Goal: Task Accomplishment & Management: Use online tool/utility

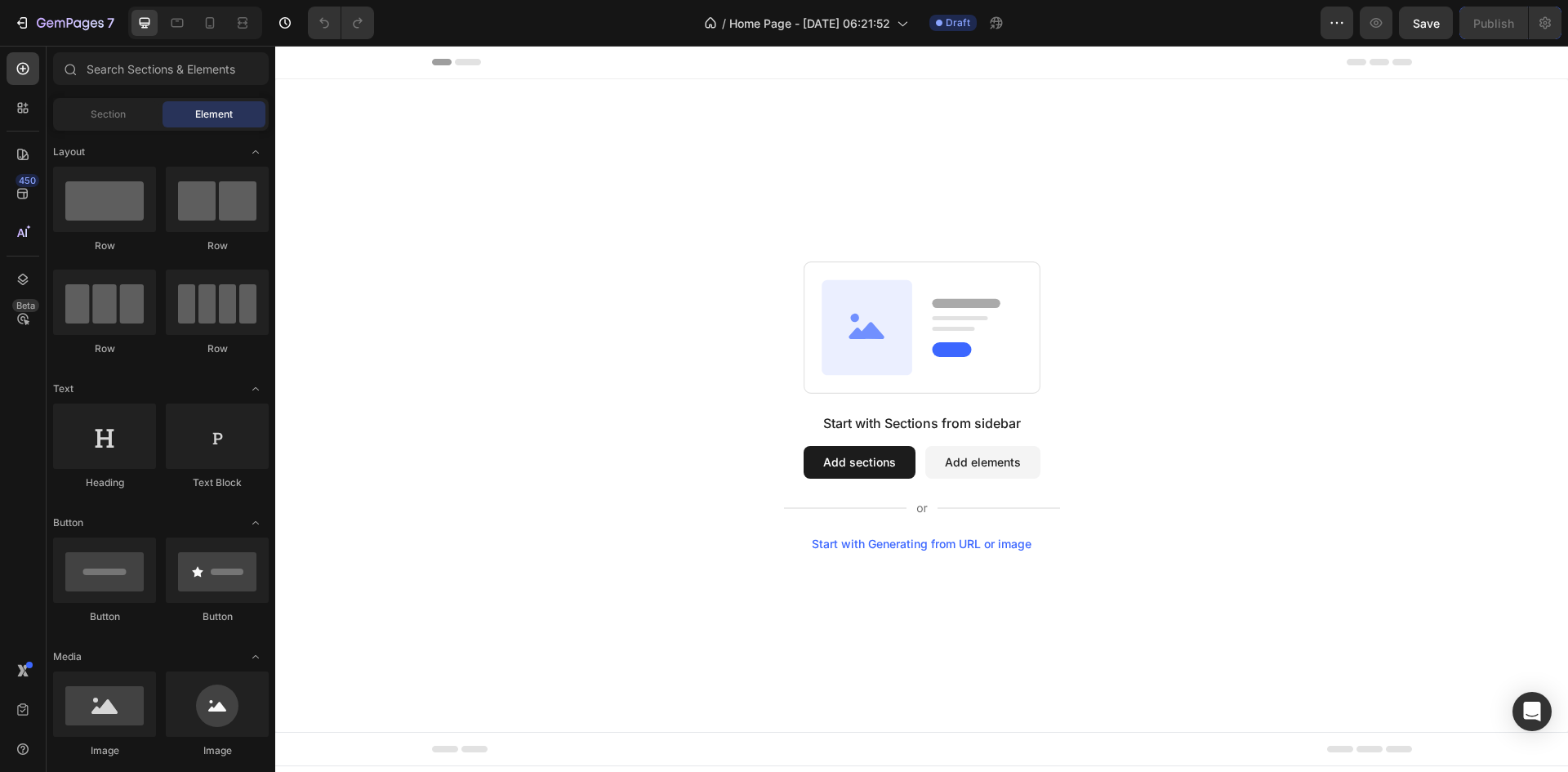
click at [867, 465] on button "Add sections" at bounding box center [859, 462] width 112 height 33
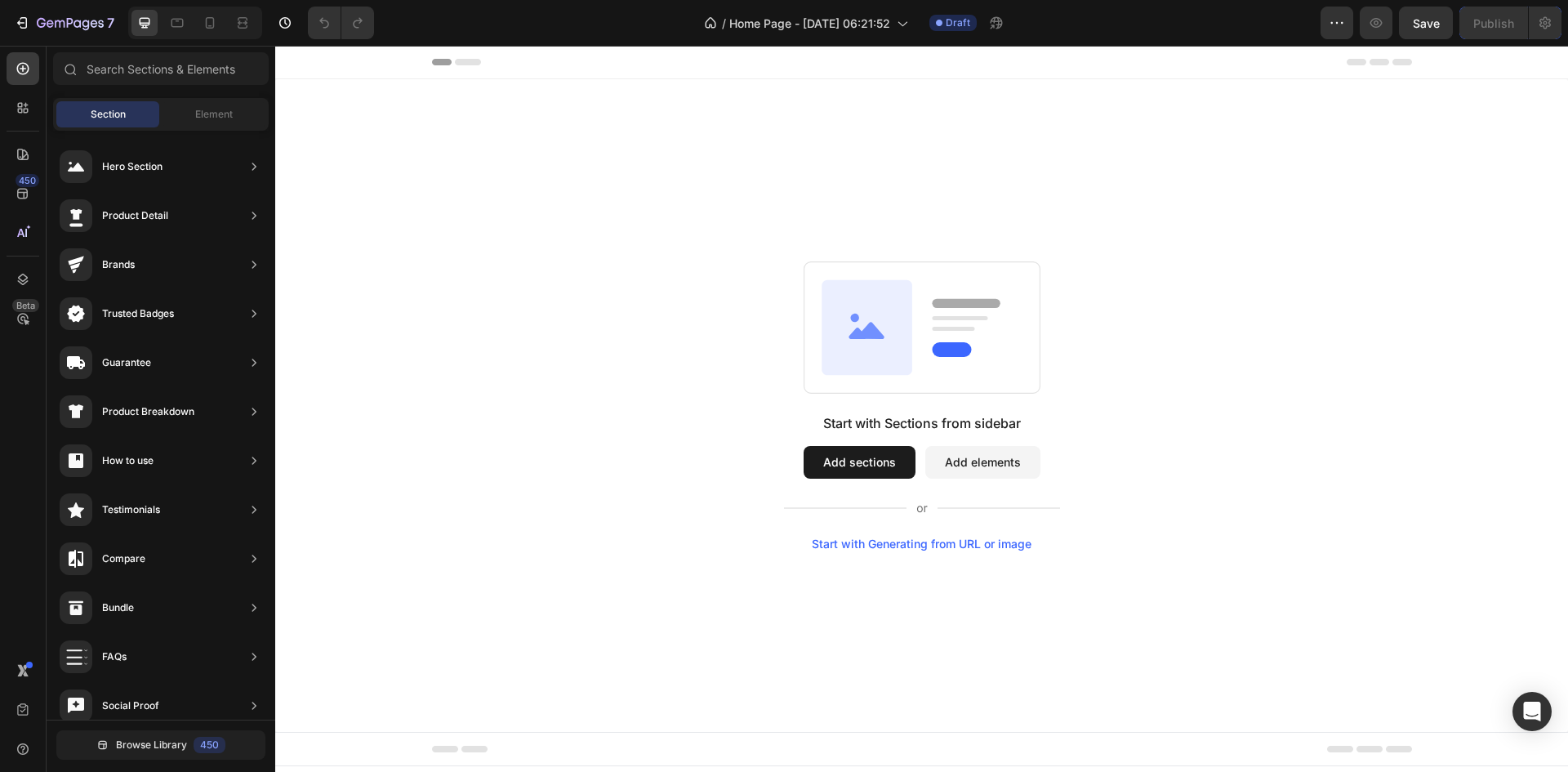
click at [959, 470] on button "Add elements" at bounding box center [983, 462] width 115 height 33
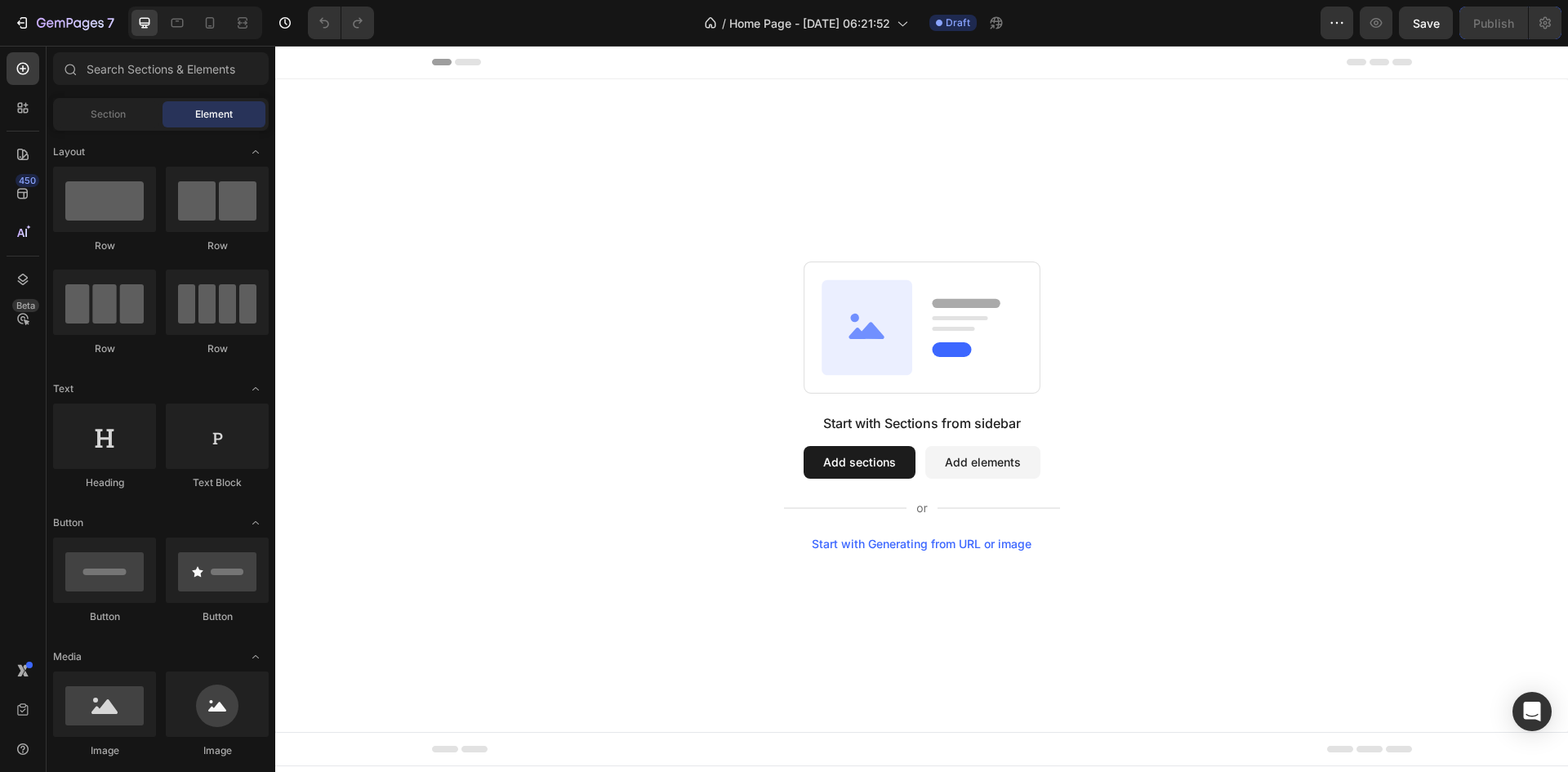
click at [592, 177] on div "Start with Sections from sidebar Add sections Add elements Start with Generatin…" at bounding box center [921, 405] width 1293 height 653
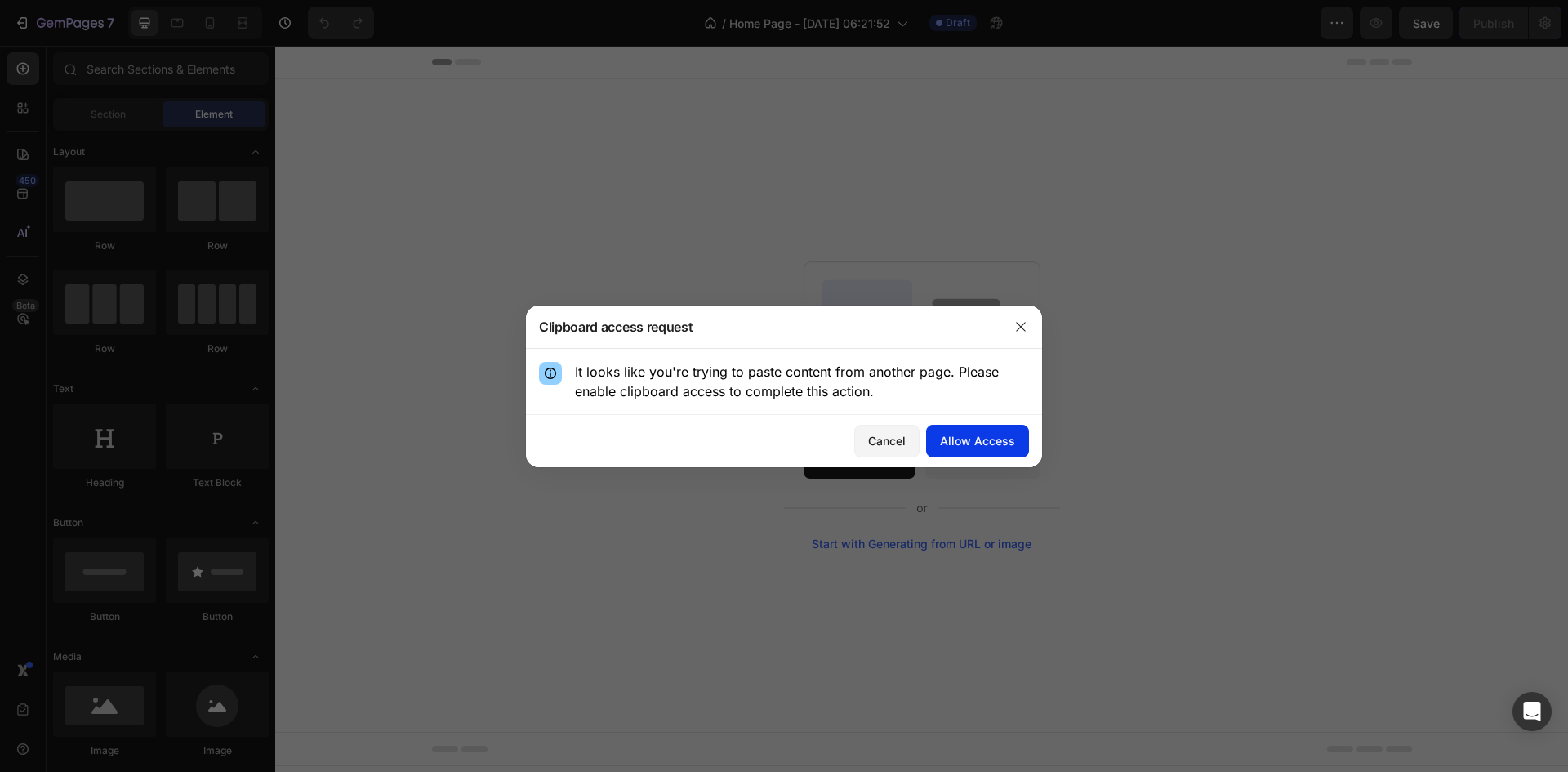
click at [953, 434] on div "Allow Access" at bounding box center [977, 441] width 75 height 17
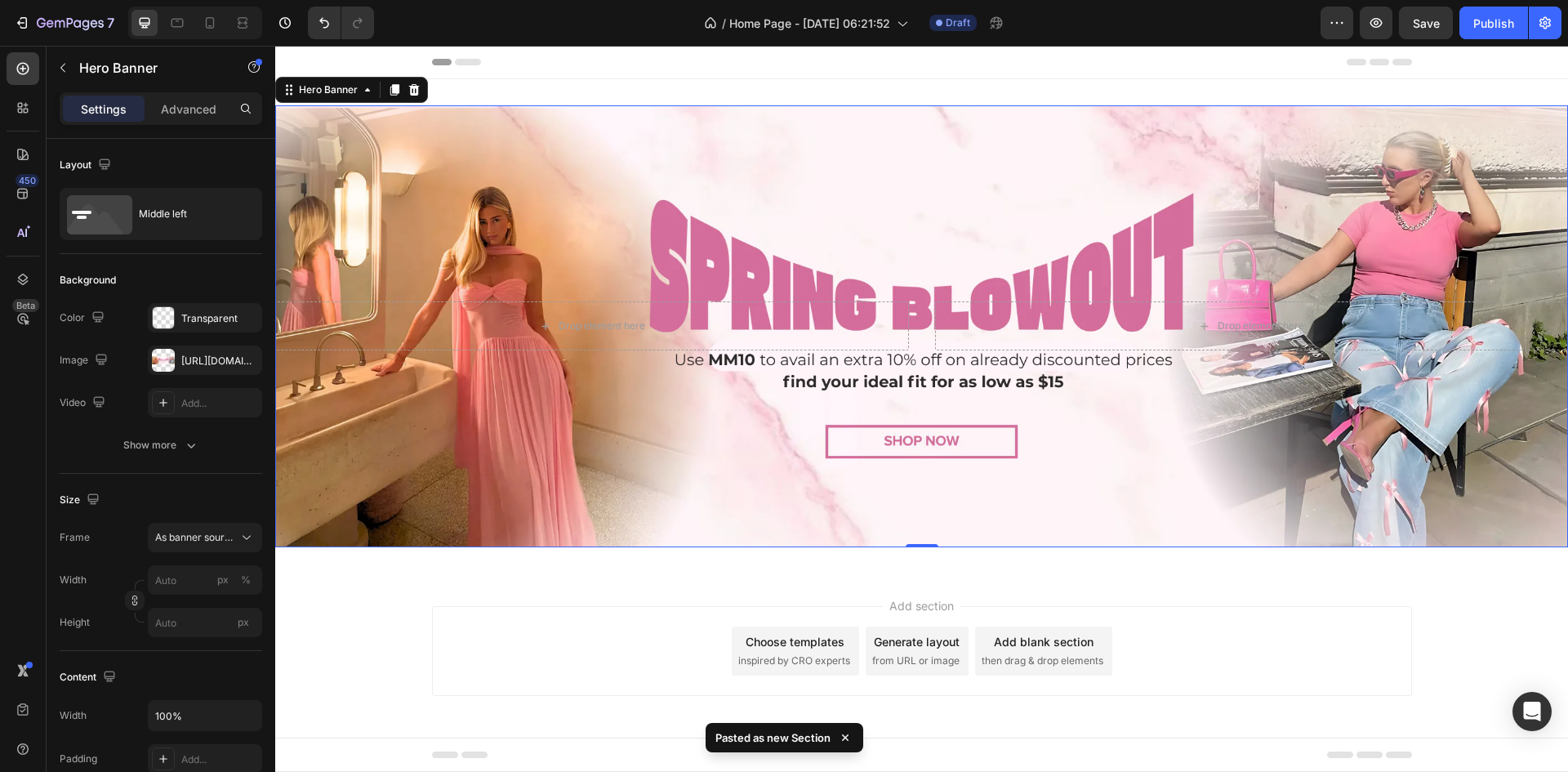
click at [885, 436] on div "Background Image" at bounding box center [921, 325] width 1293 height 442
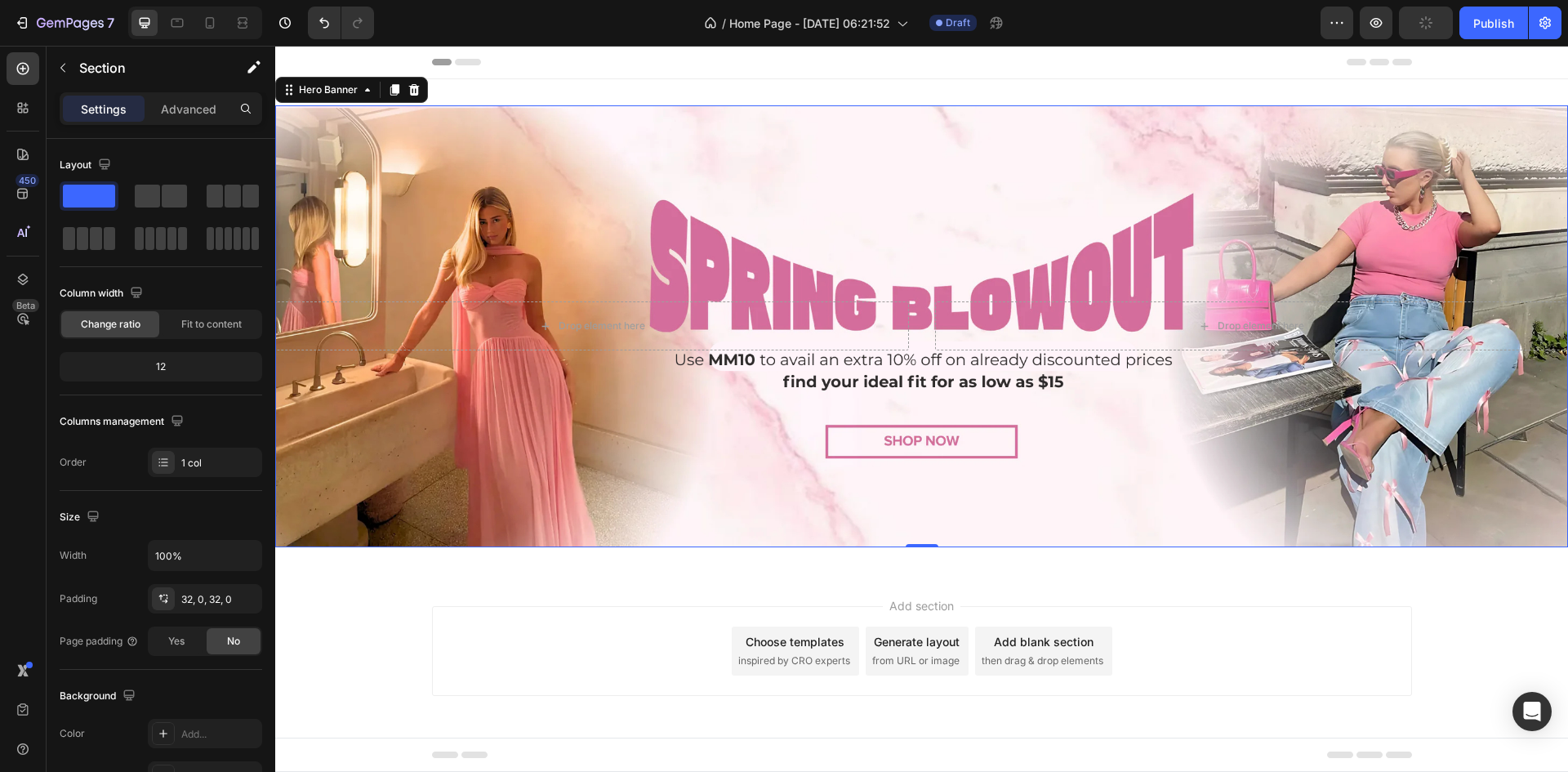
click at [622, 564] on div "Drop element here Drop element here Hero Banner 0 Section 1" at bounding box center [921, 325] width 1293 height 494
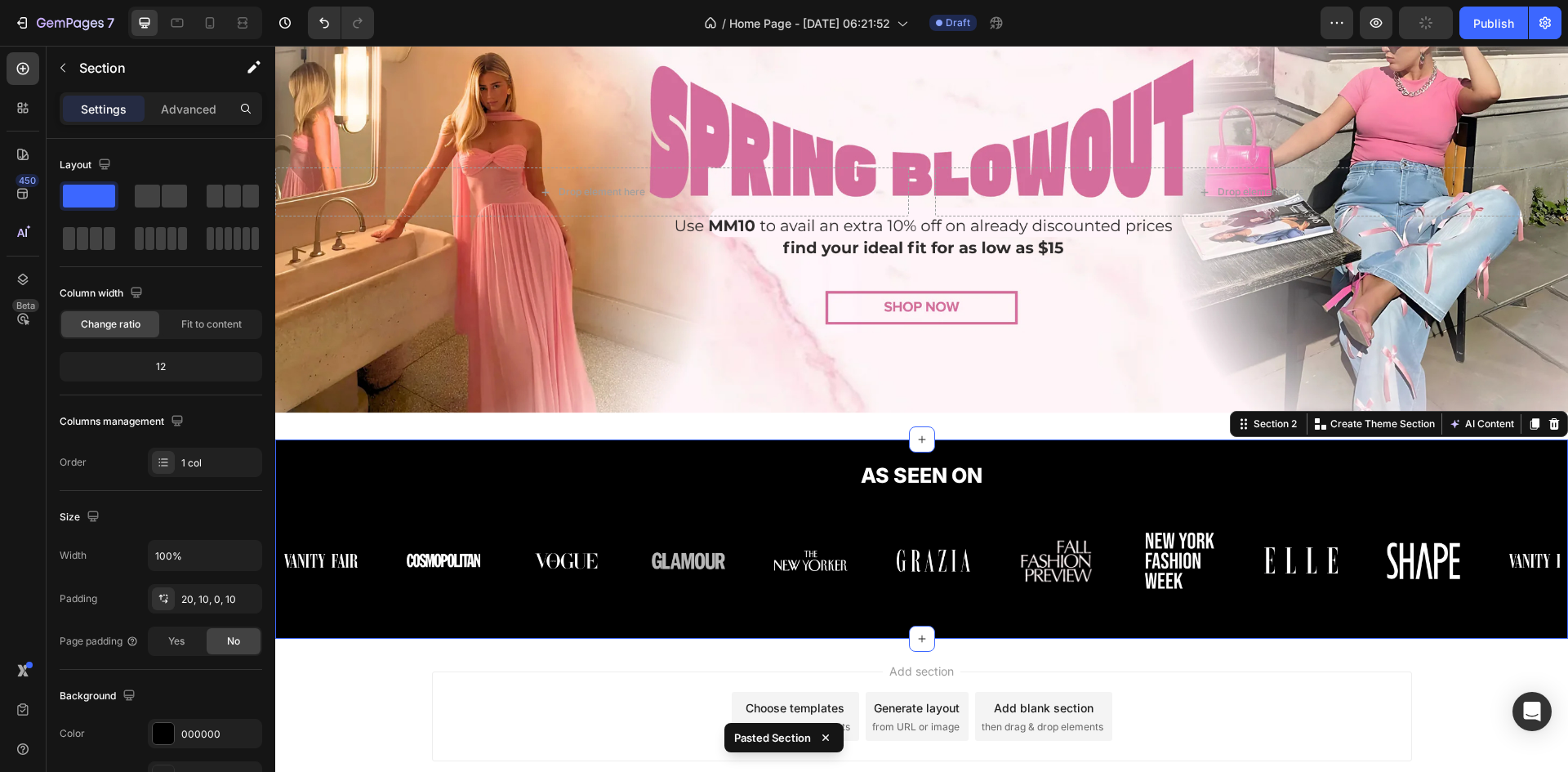
scroll to position [136, 0]
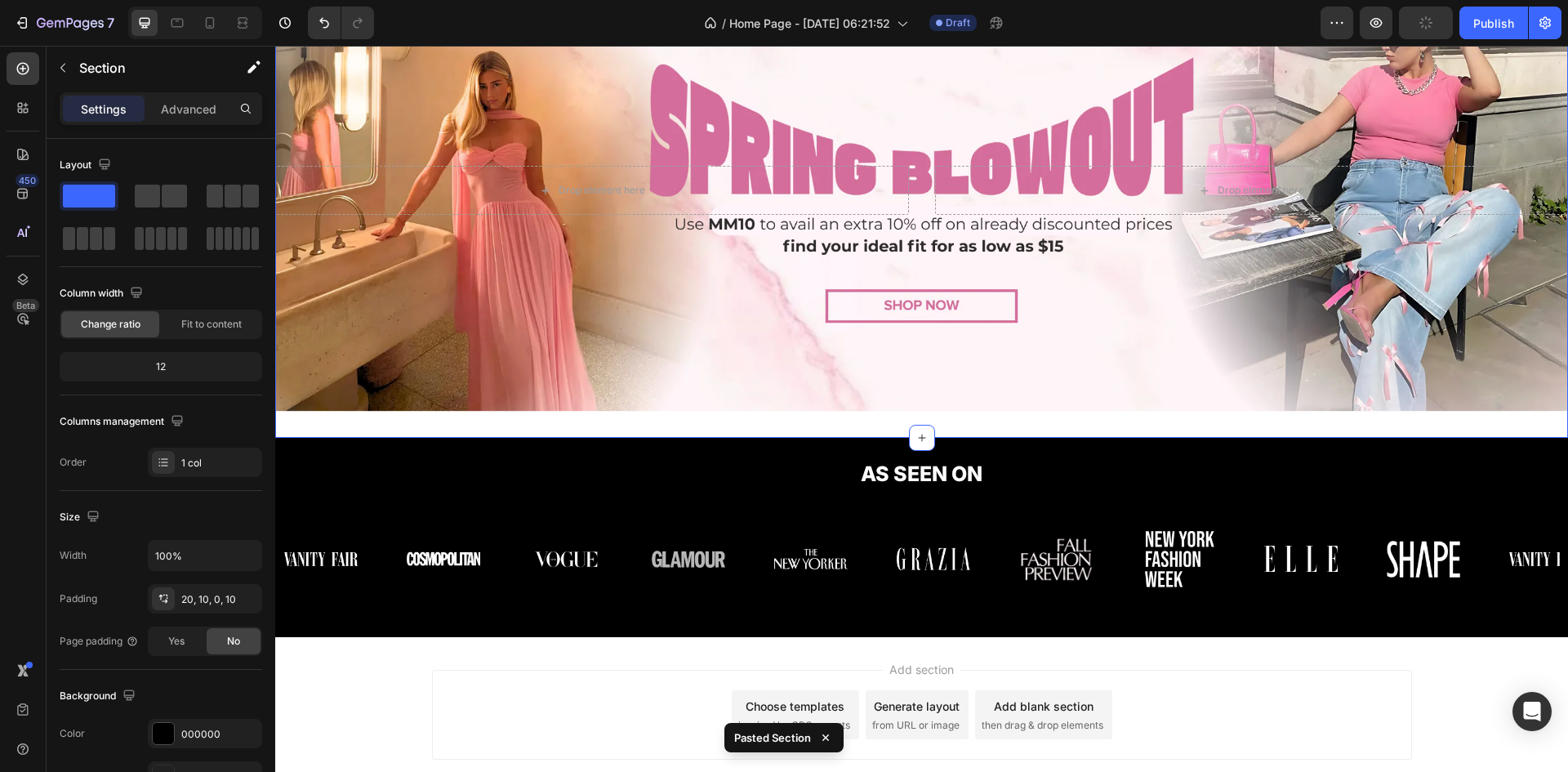
click at [658, 420] on div "Drop element here Drop element here Hero Banner Section 1 You can create reusab…" at bounding box center [921, 191] width 1293 height 494
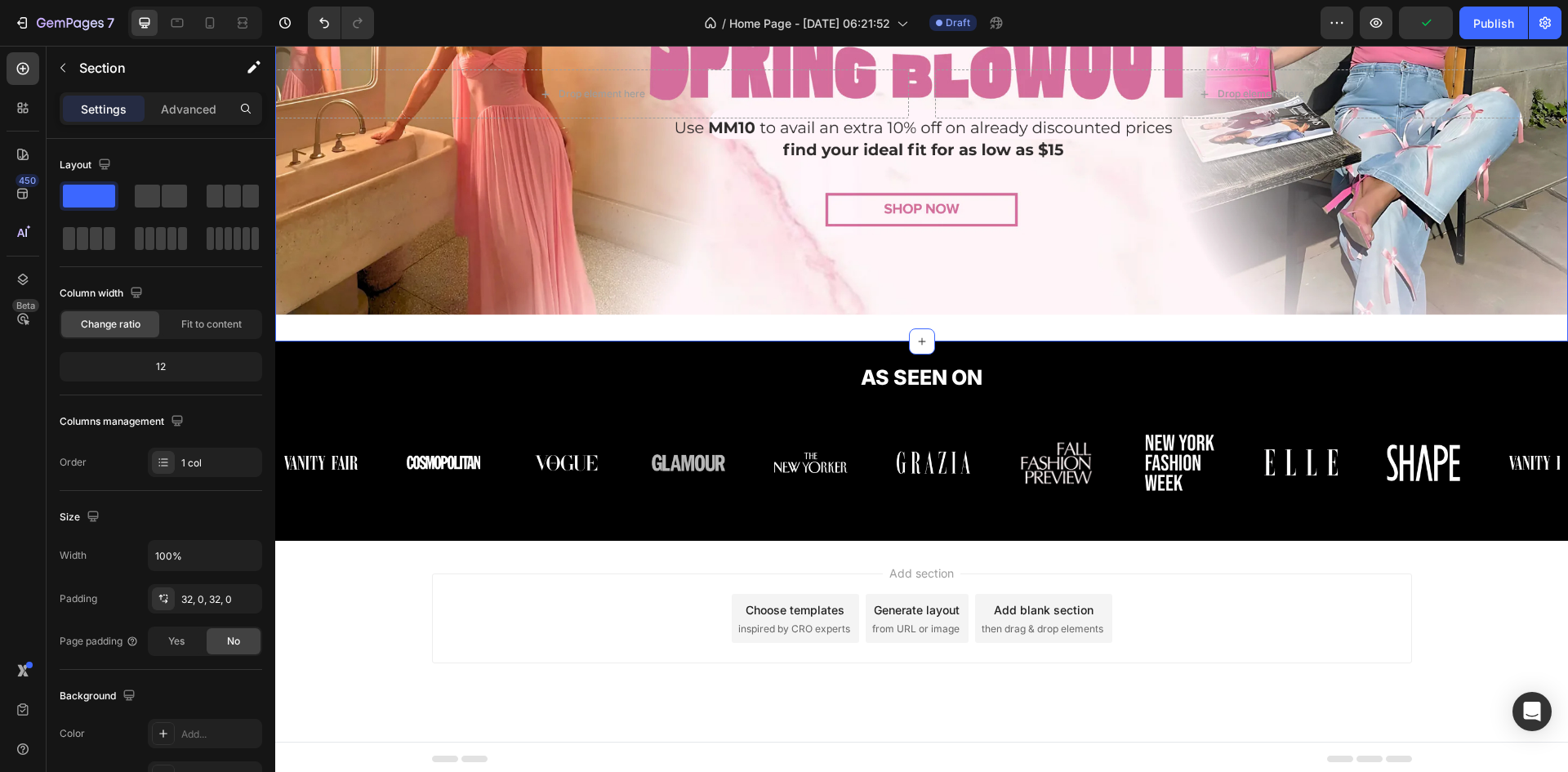
click at [432, 579] on div "Add section Choose templates inspired by CRO experts Generate layout from URL o…" at bounding box center [922, 618] width 980 height 90
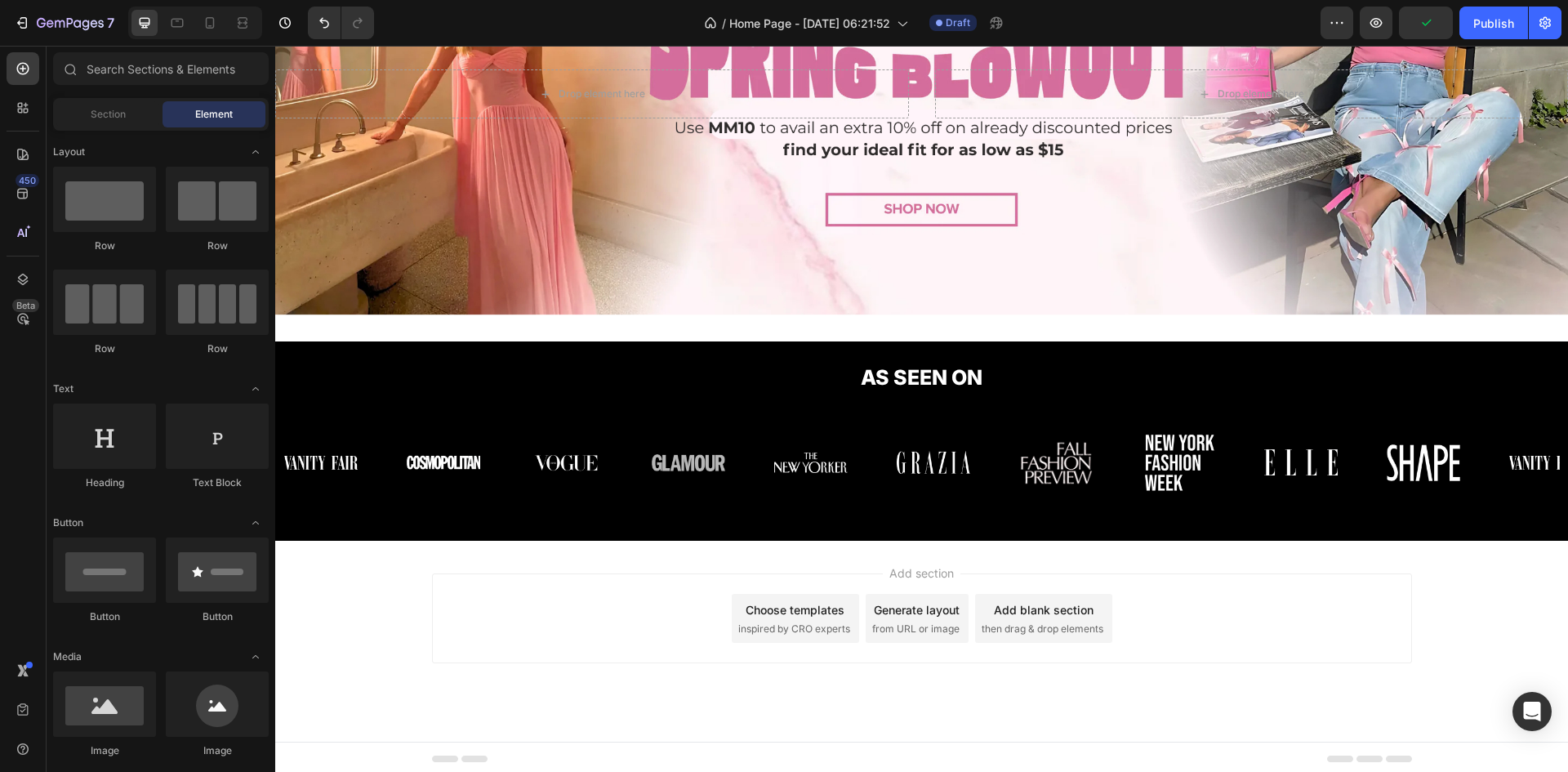
click at [419, 575] on div "Add section Choose templates inspired by CRO experts Generate layout from URL o…" at bounding box center [921, 641] width 1293 height 201
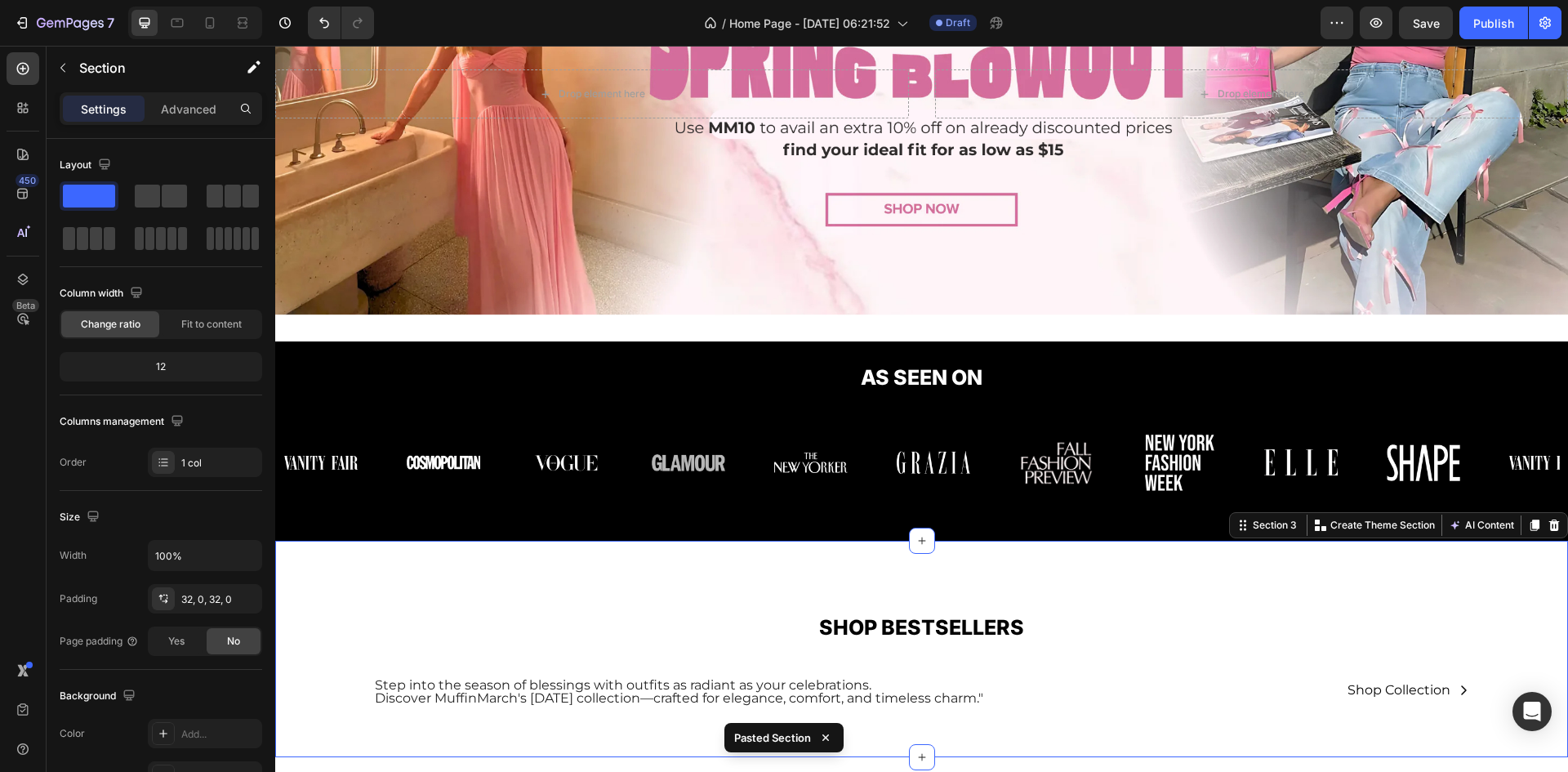
scroll to position [448, 0]
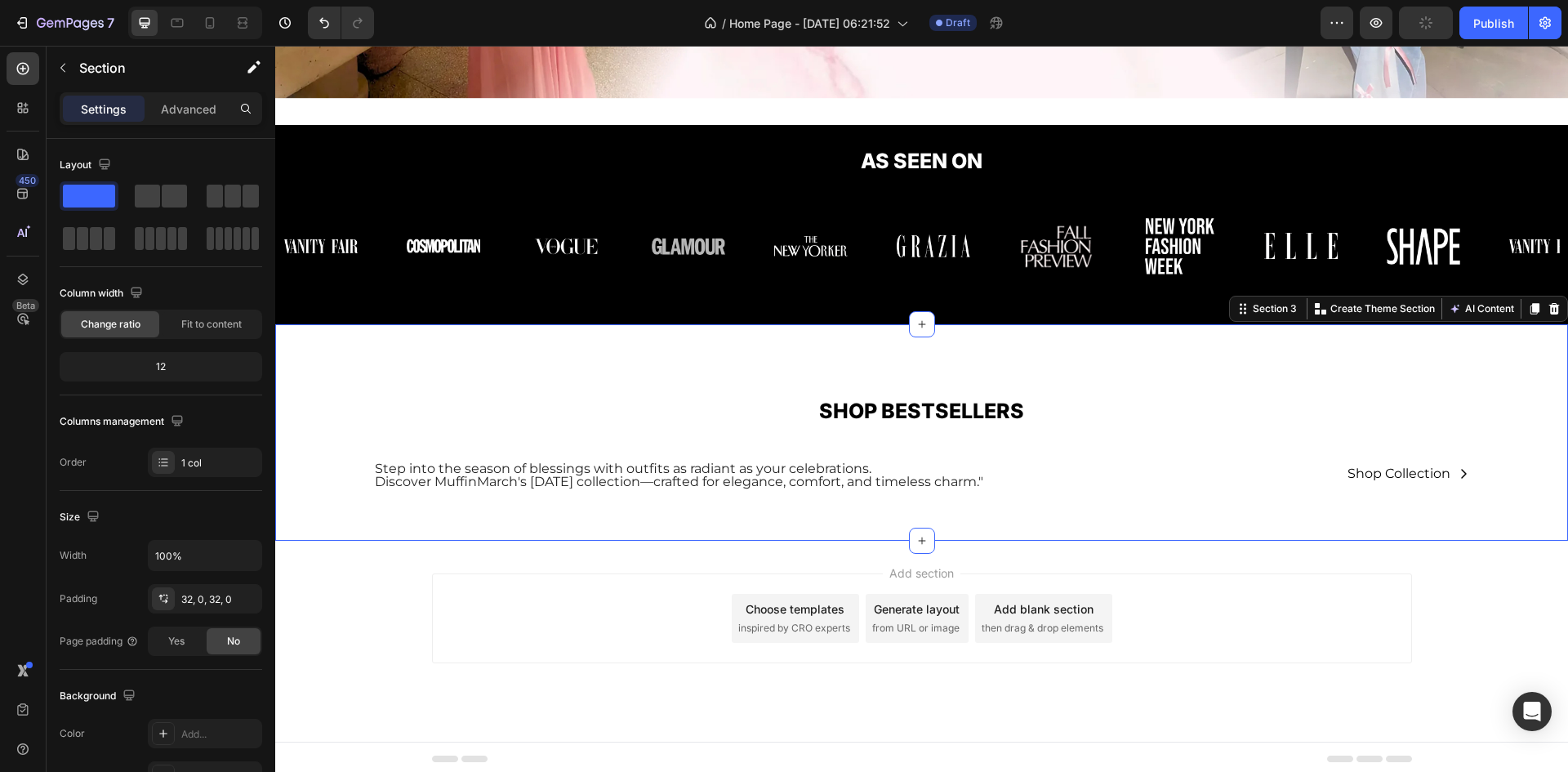
click at [325, 552] on div "Add section Choose templates inspired by CRO experts Generate layout from URL o…" at bounding box center [921, 641] width 1293 height 201
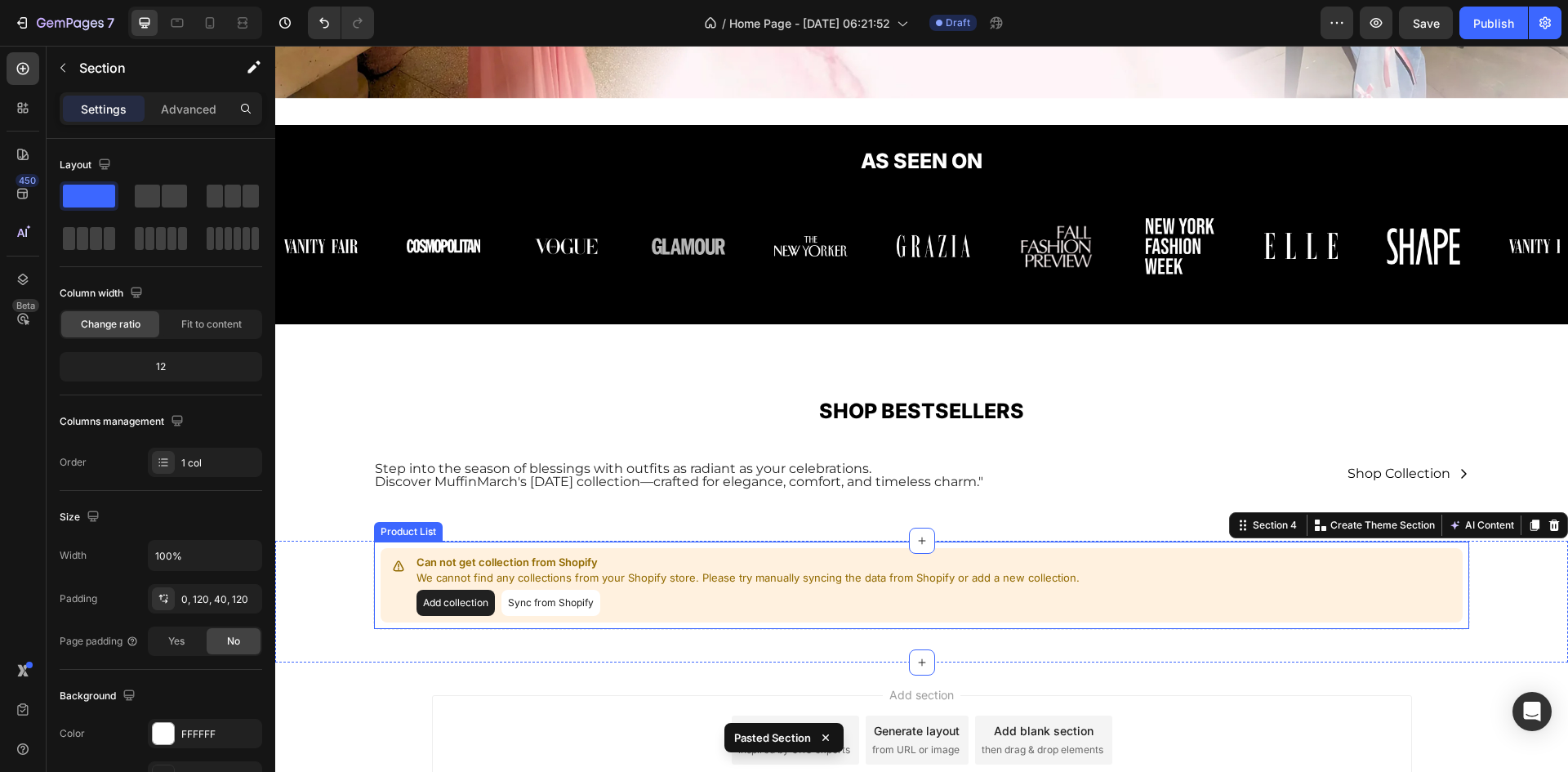
click at [510, 601] on button "Sync from Shopify" at bounding box center [551, 603] width 99 height 26
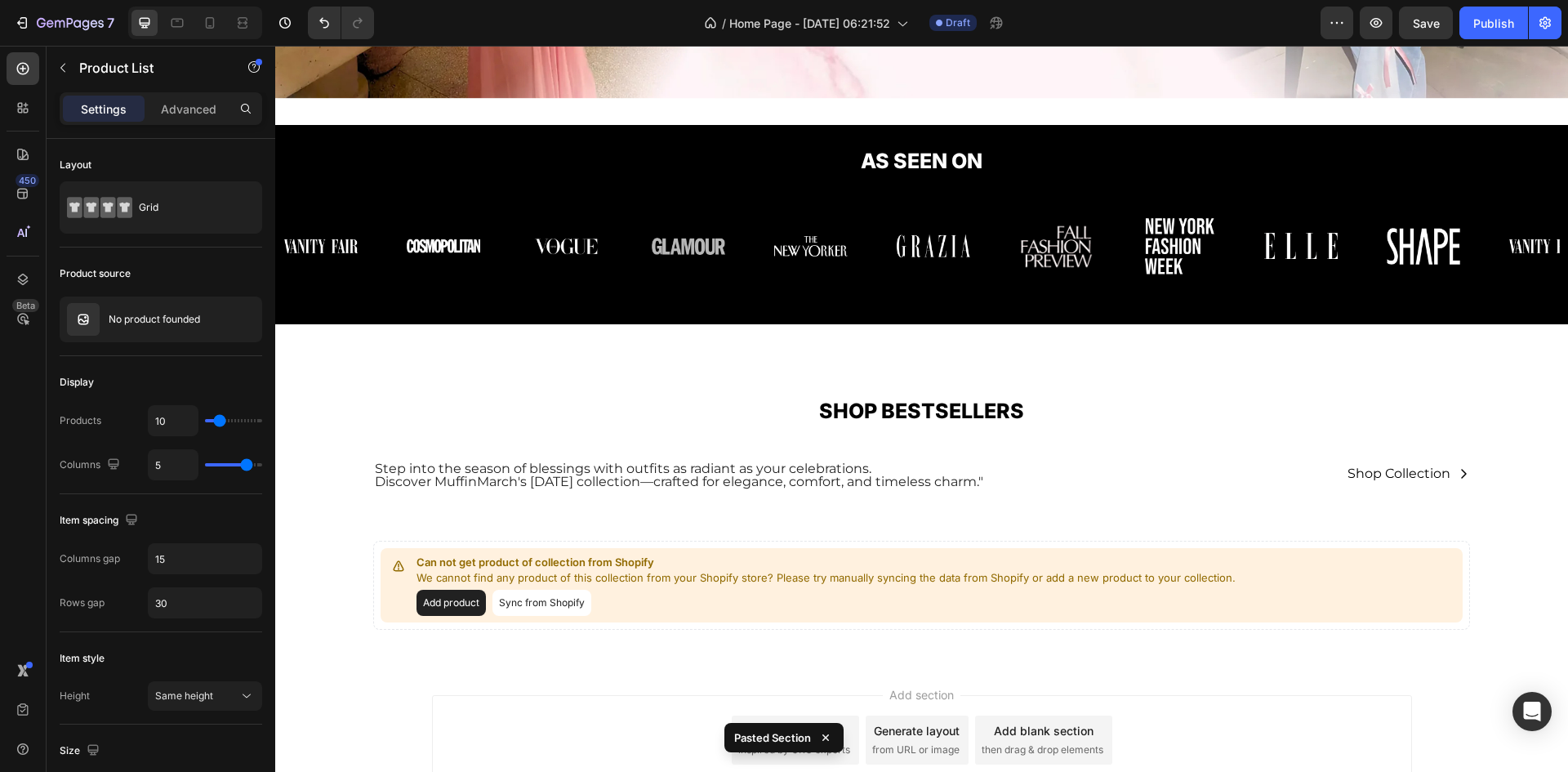
click at [448, 599] on button "Add product" at bounding box center [451, 603] width 70 height 26
click at [386, 579] on div "Can not get product of collection from Shopify We cannot find any product of th…" at bounding box center [921, 586] width 1082 height 75
click at [674, 575] on p "We cannot find any product of this collection from your Shopify store? Please t…" at bounding box center [826, 578] width 819 height 16
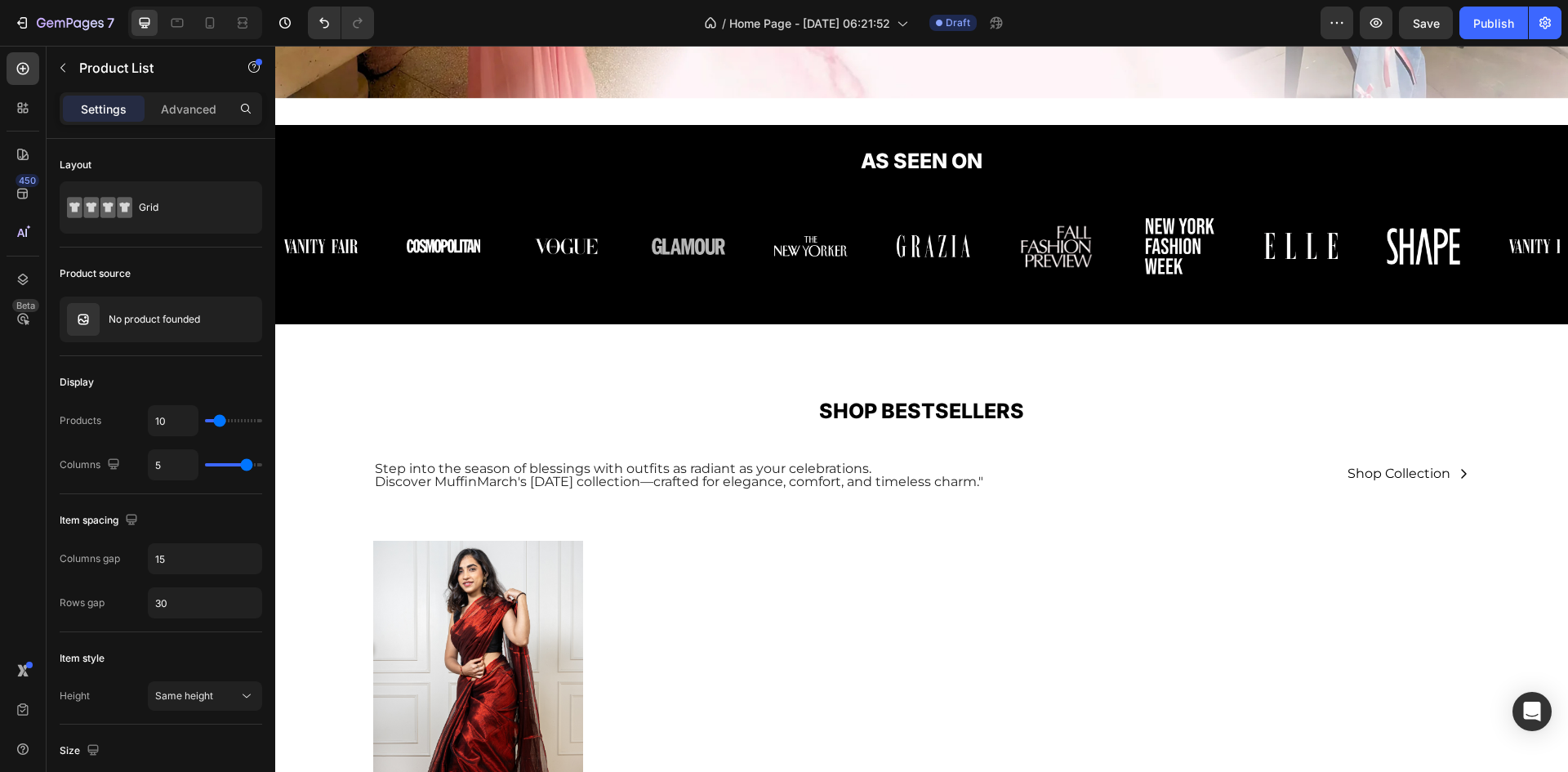
click at [816, 567] on div "(P) Images Red Cotton Tissue Saree (P) Title Rs. 1,200.00 (P) Price (P) Price R…" at bounding box center [921, 725] width 1097 height 369
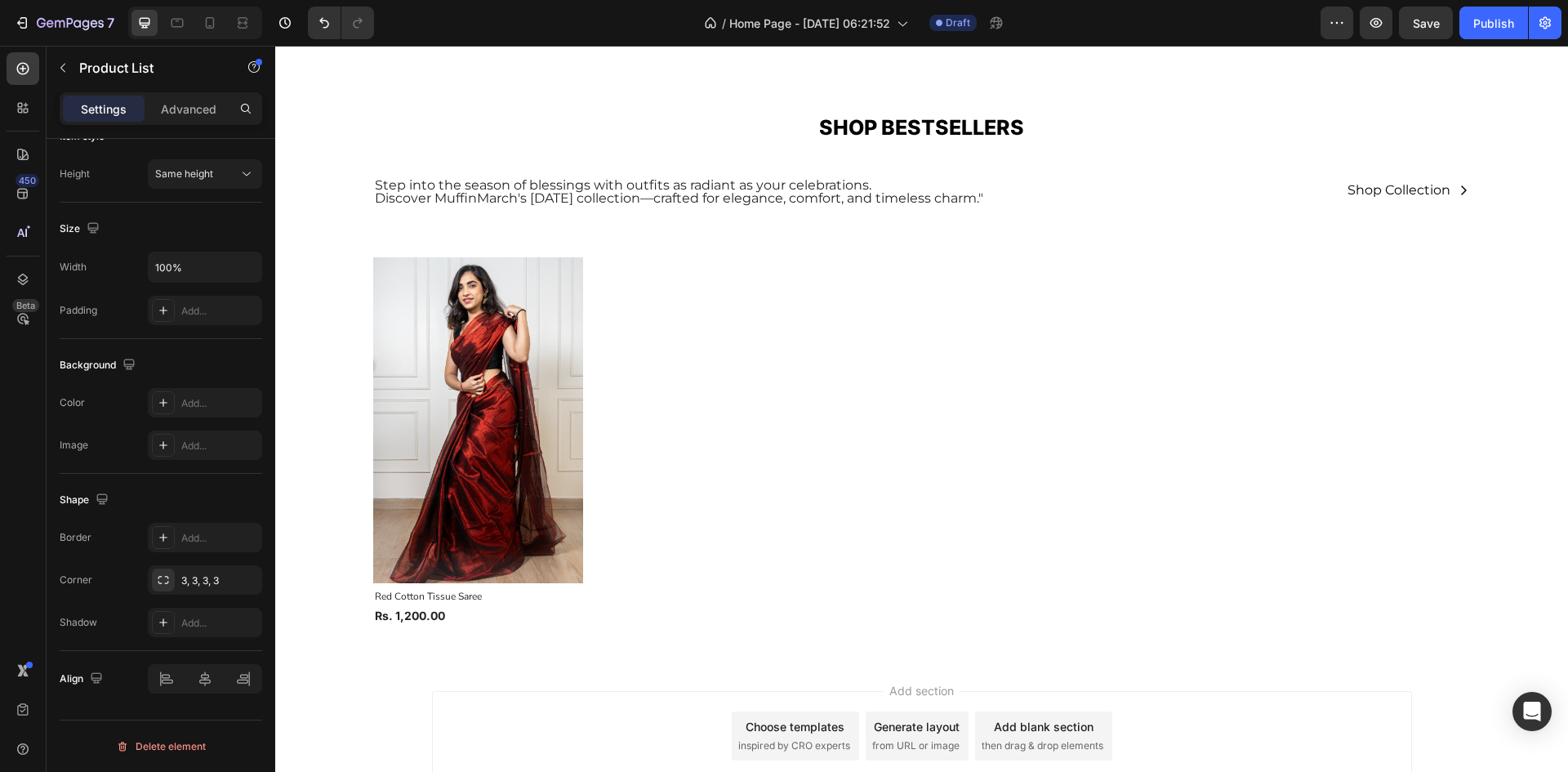
scroll to position [845, 0]
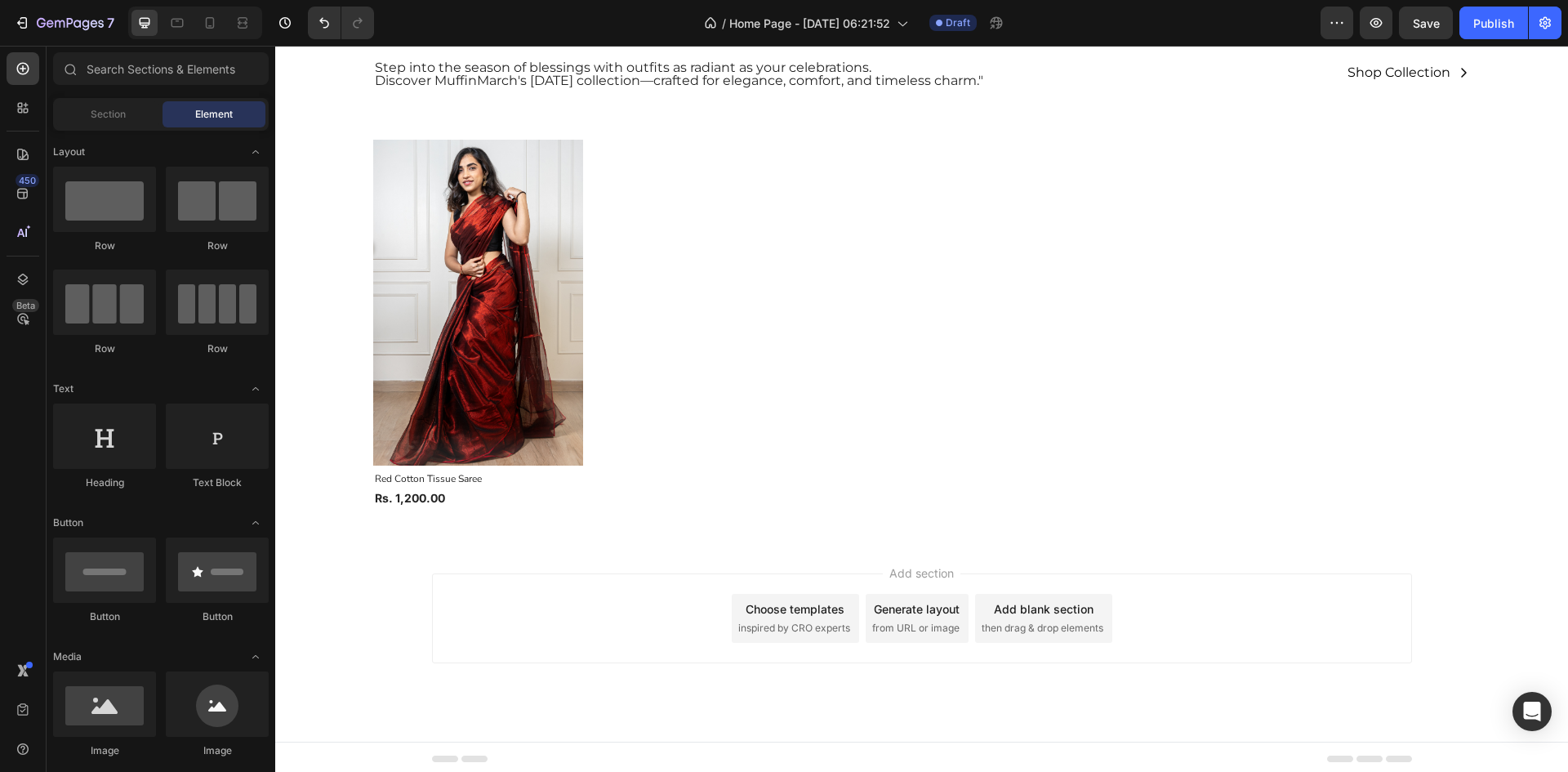
click at [384, 543] on div "Add section Choose templates inspired by CRO experts Generate layout from URL o…" at bounding box center [921, 641] width 1293 height 201
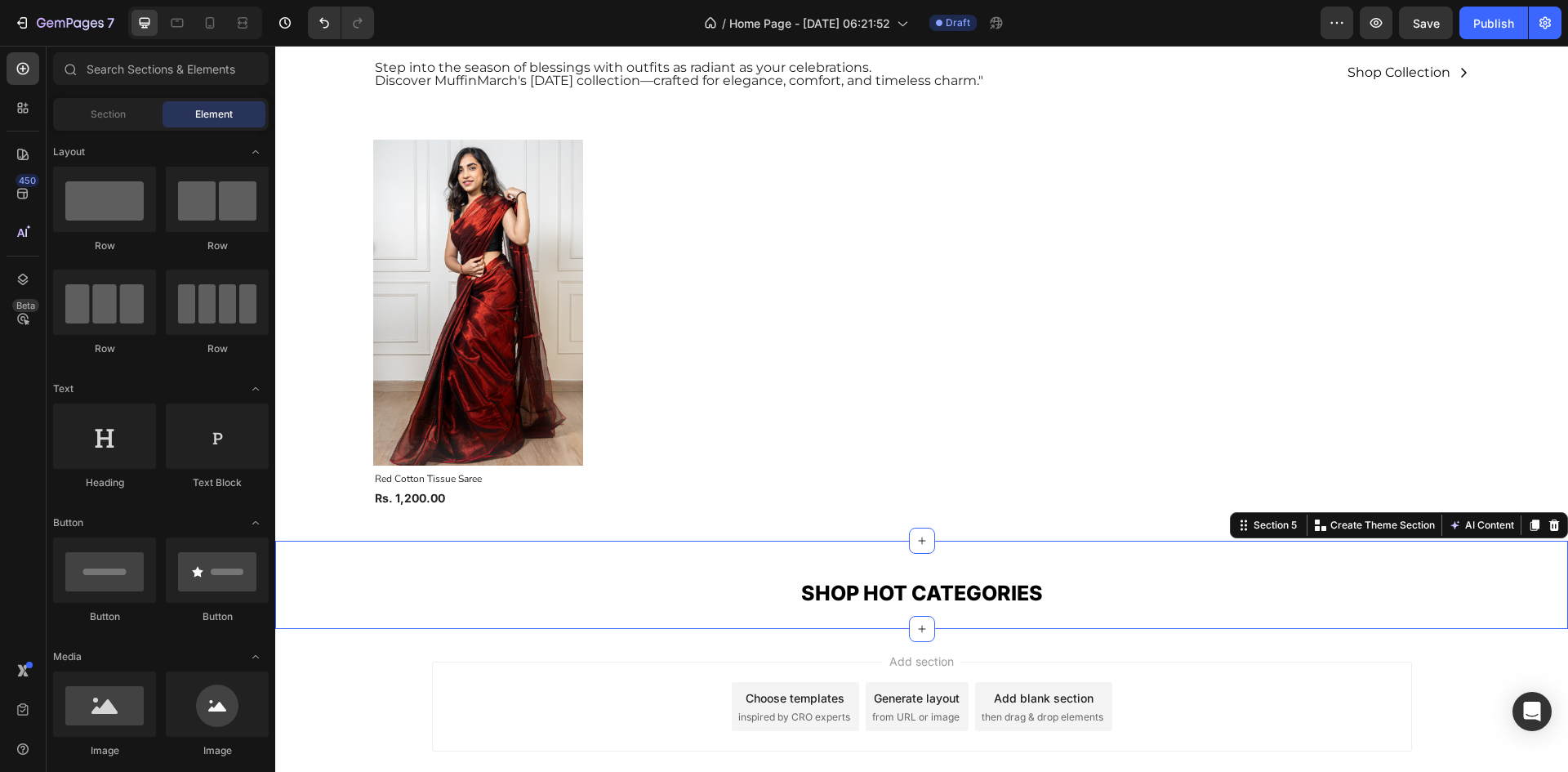
click at [564, 645] on div "Add section Choose templates inspired by CRO experts Generate layout from URL o…" at bounding box center [921, 729] width 1293 height 201
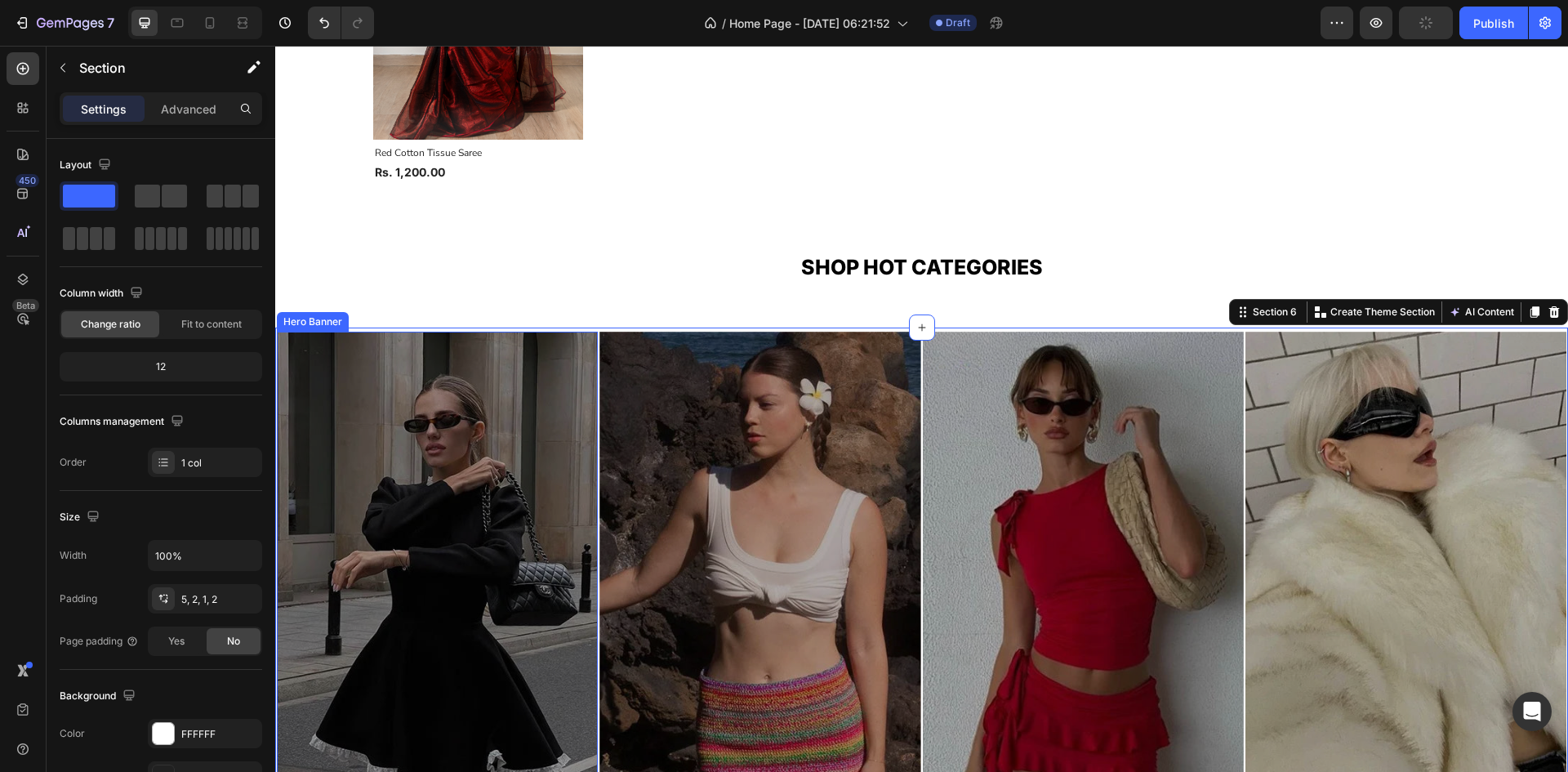
scroll to position [1535, 0]
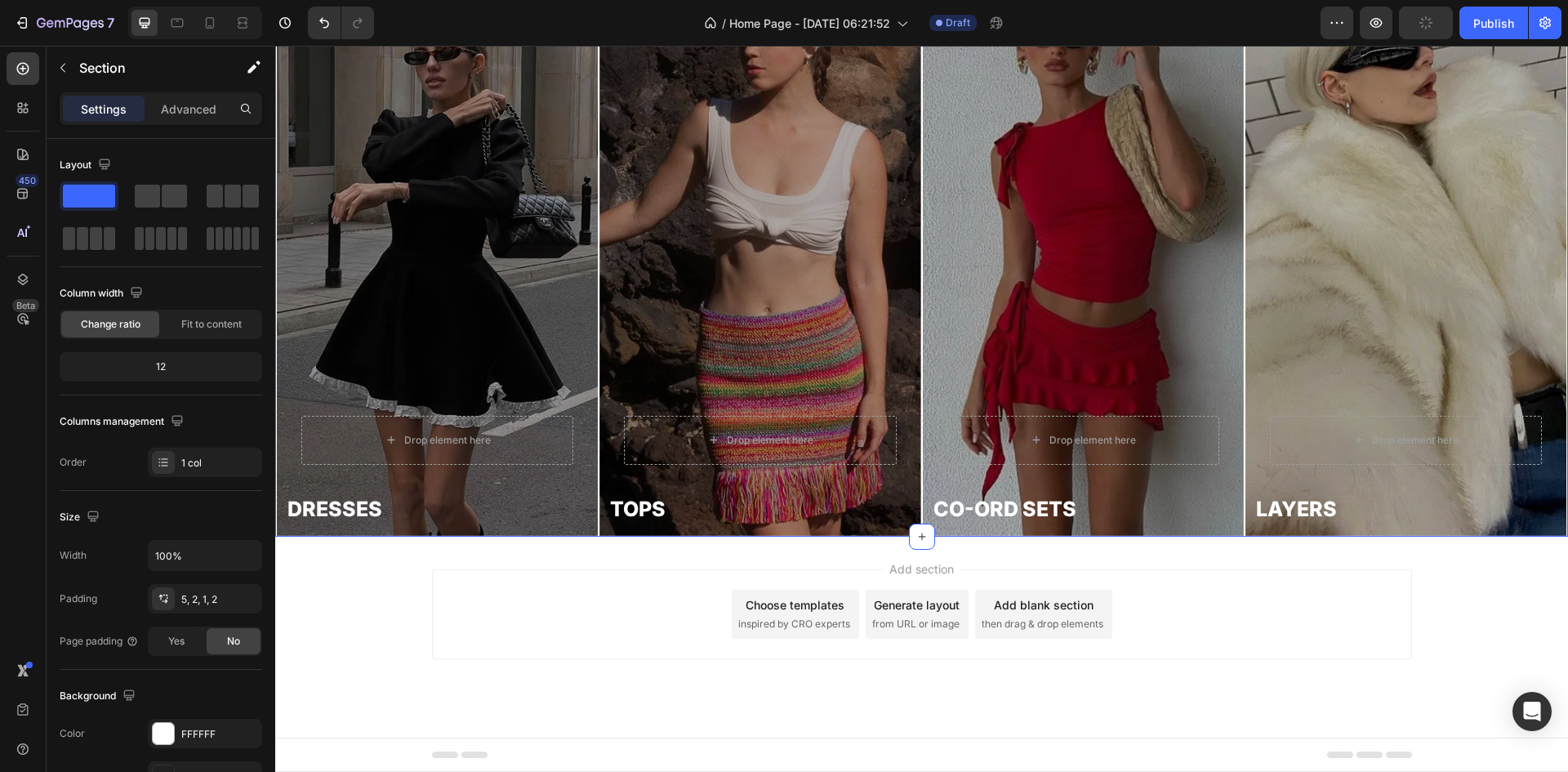
click at [410, 566] on div "Add section Choose templates inspired by CRO experts Generate layout from URL o…" at bounding box center [921, 636] width 1293 height 201
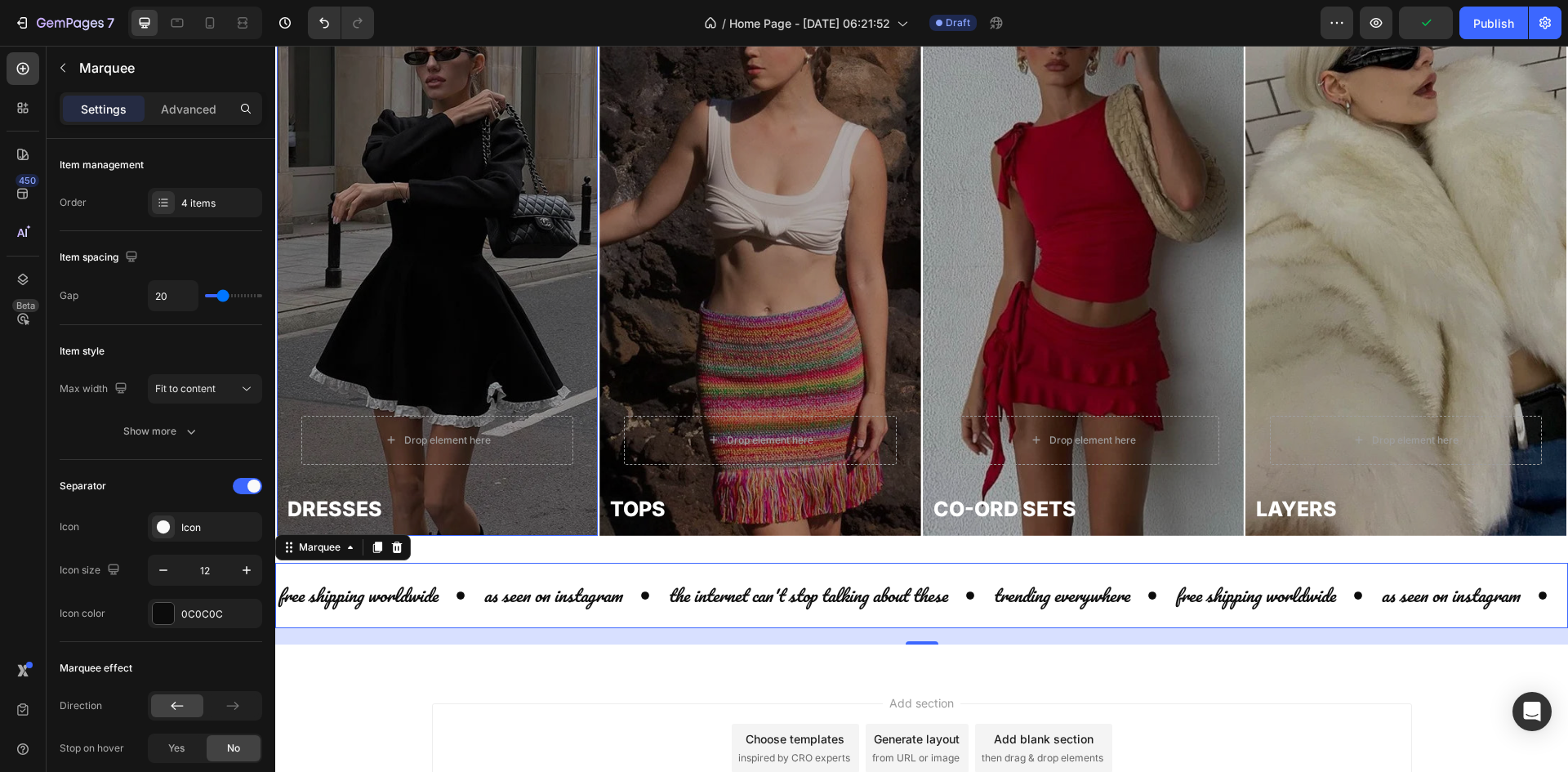
scroll to position [1669, 0]
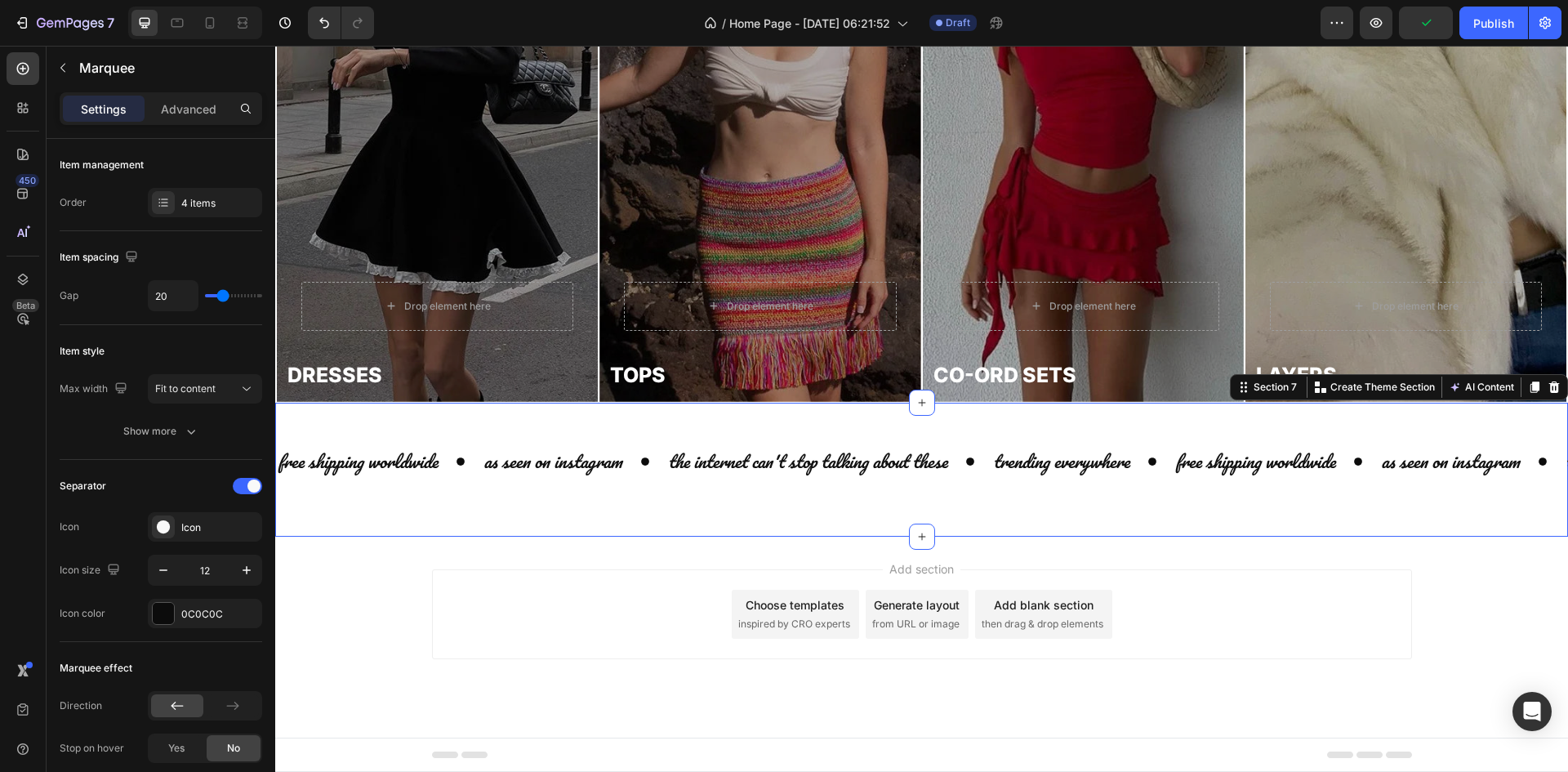
click at [325, 519] on div "free shipping worldwide Text as seen on instagram Text the internet can't stop …" at bounding box center [921, 469] width 1293 height 134
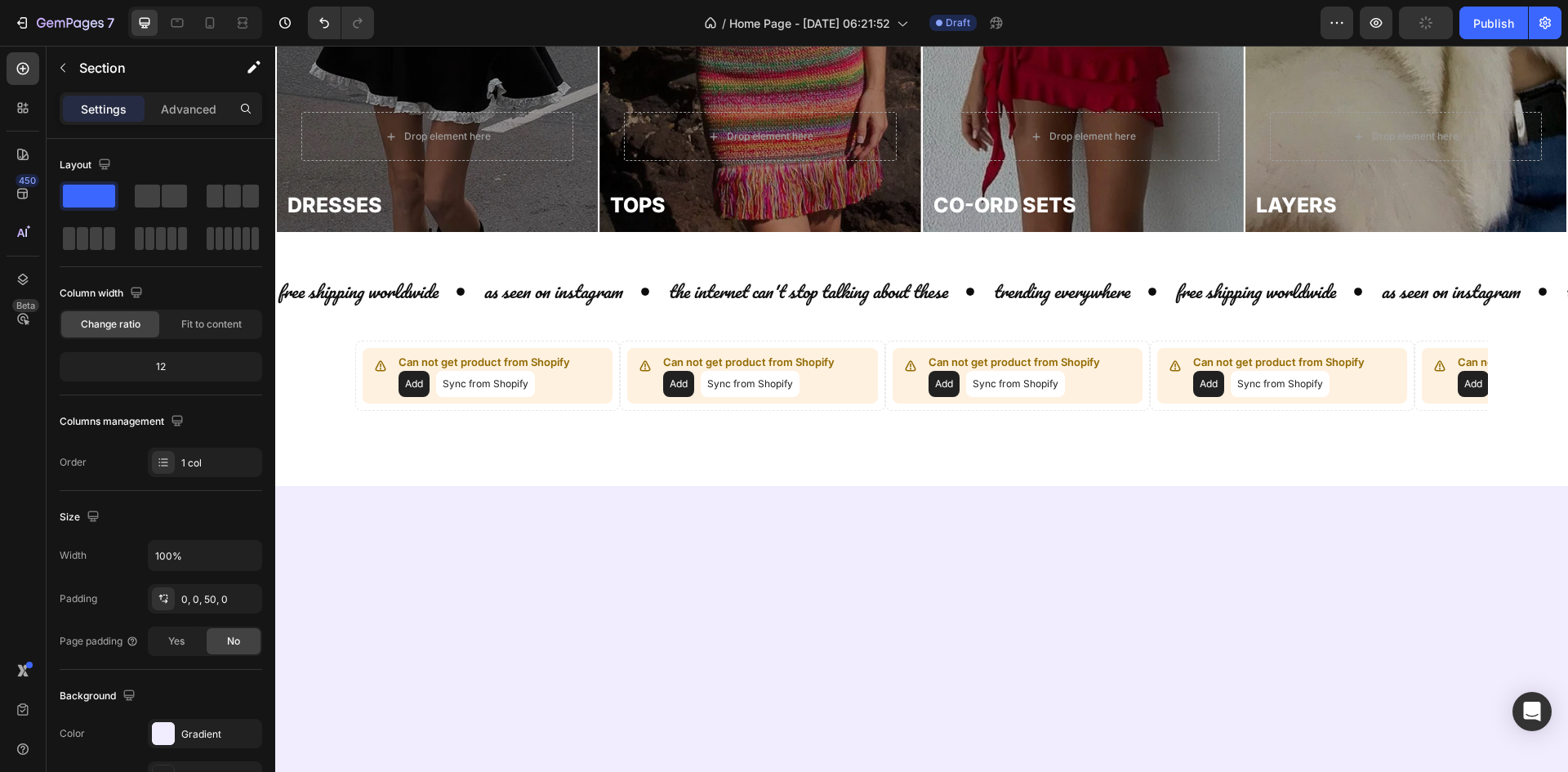
scroll to position [0, 0]
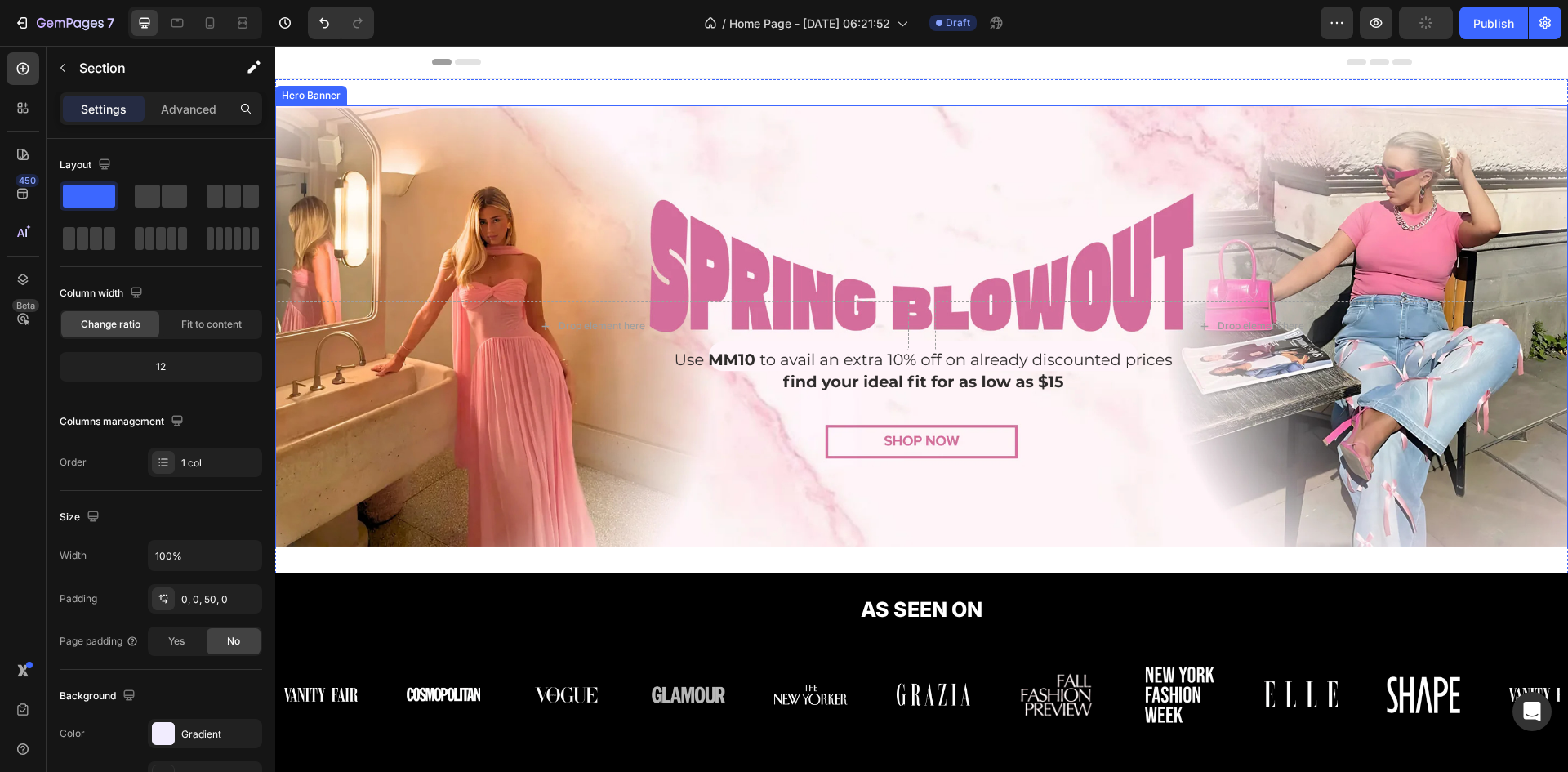
click at [620, 147] on div "Background Image" at bounding box center [921, 325] width 1293 height 442
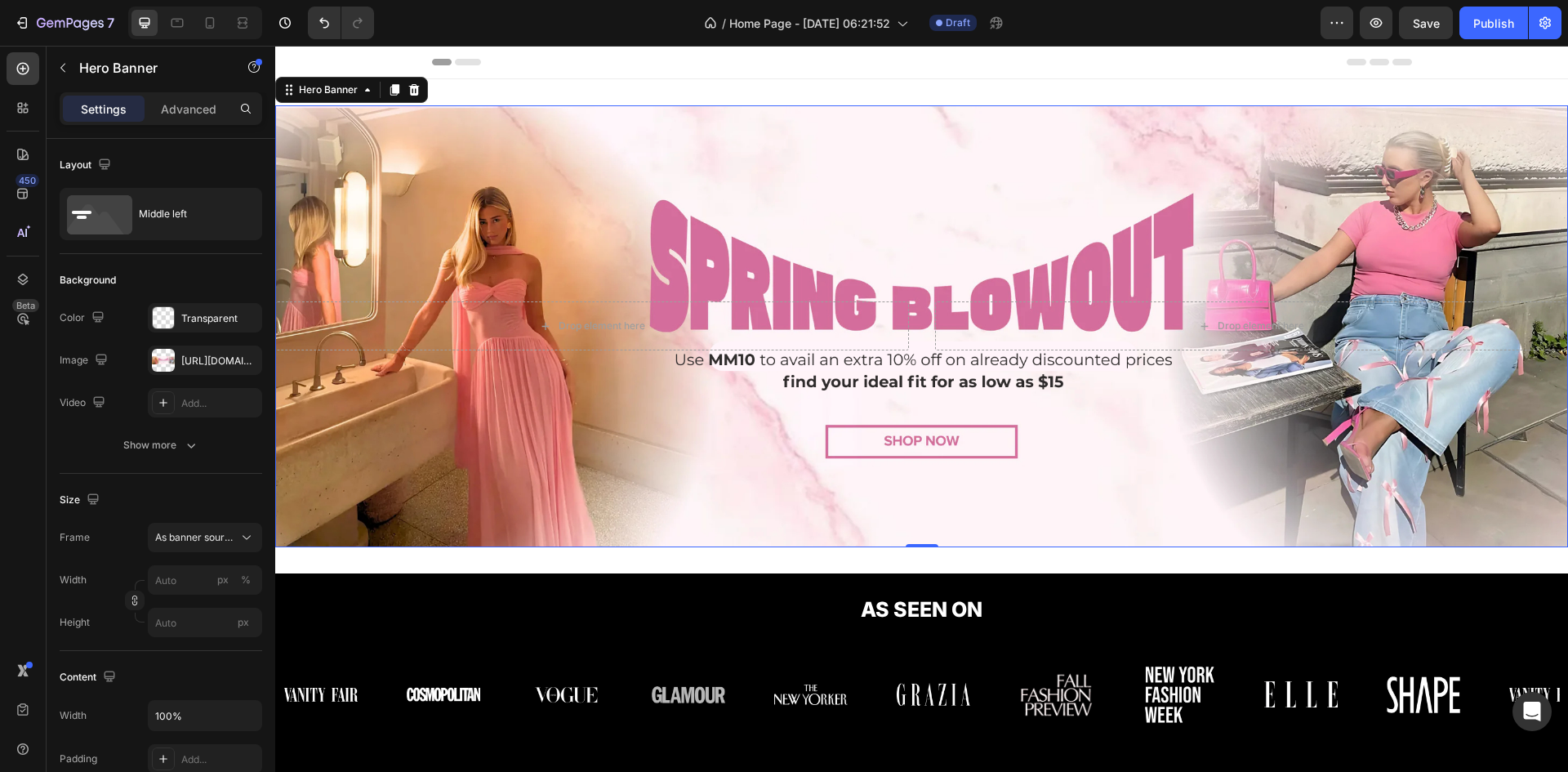
click at [581, 190] on div "Background Image" at bounding box center [921, 325] width 1293 height 442
click at [197, 347] on div "[URL][DOMAIN_NAME]" at bounding box center [204, 360] width 114 height 30
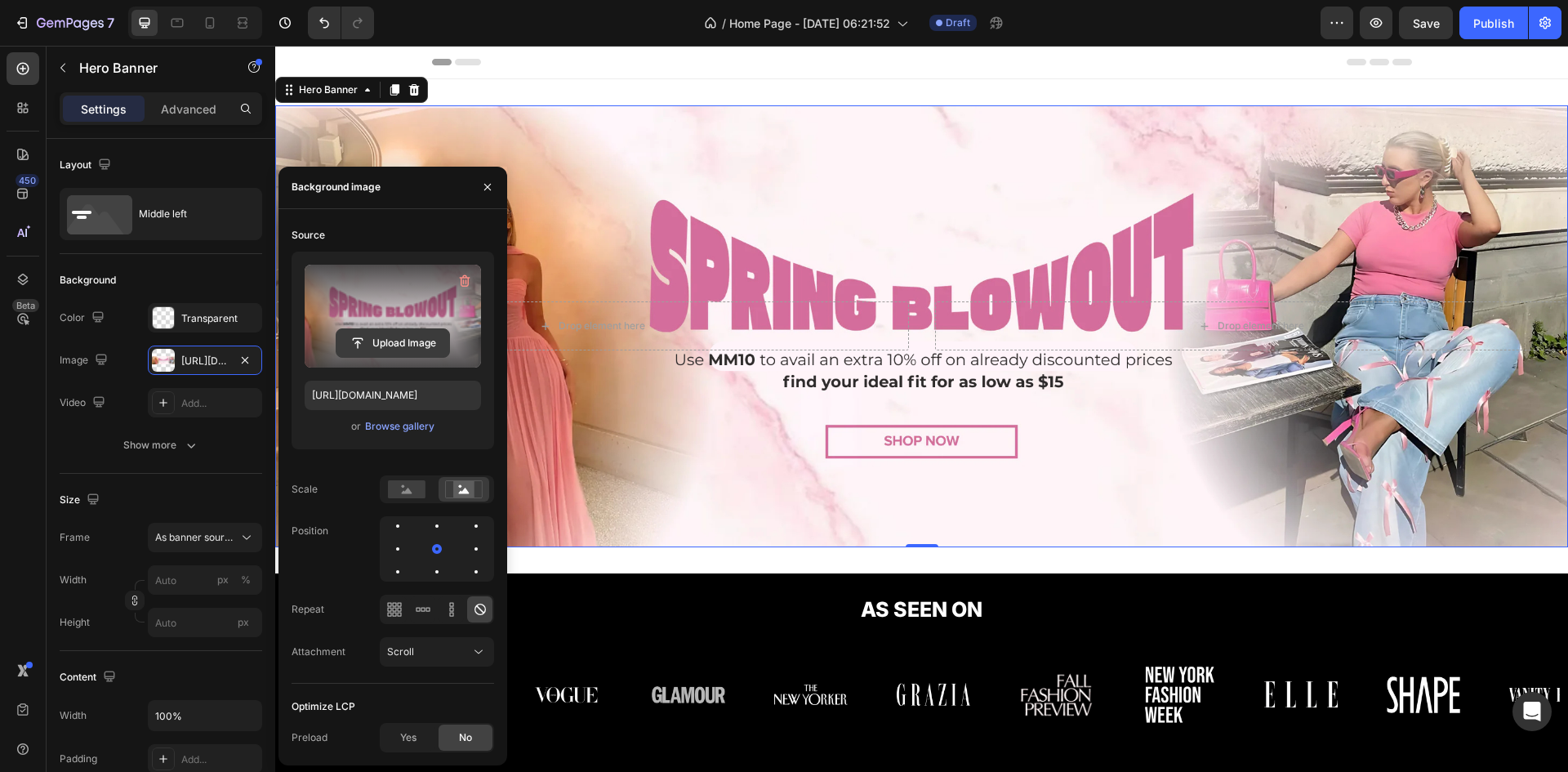
click at [365, 335] on input "file" at bounding box center [392, 342] width 113 height 28
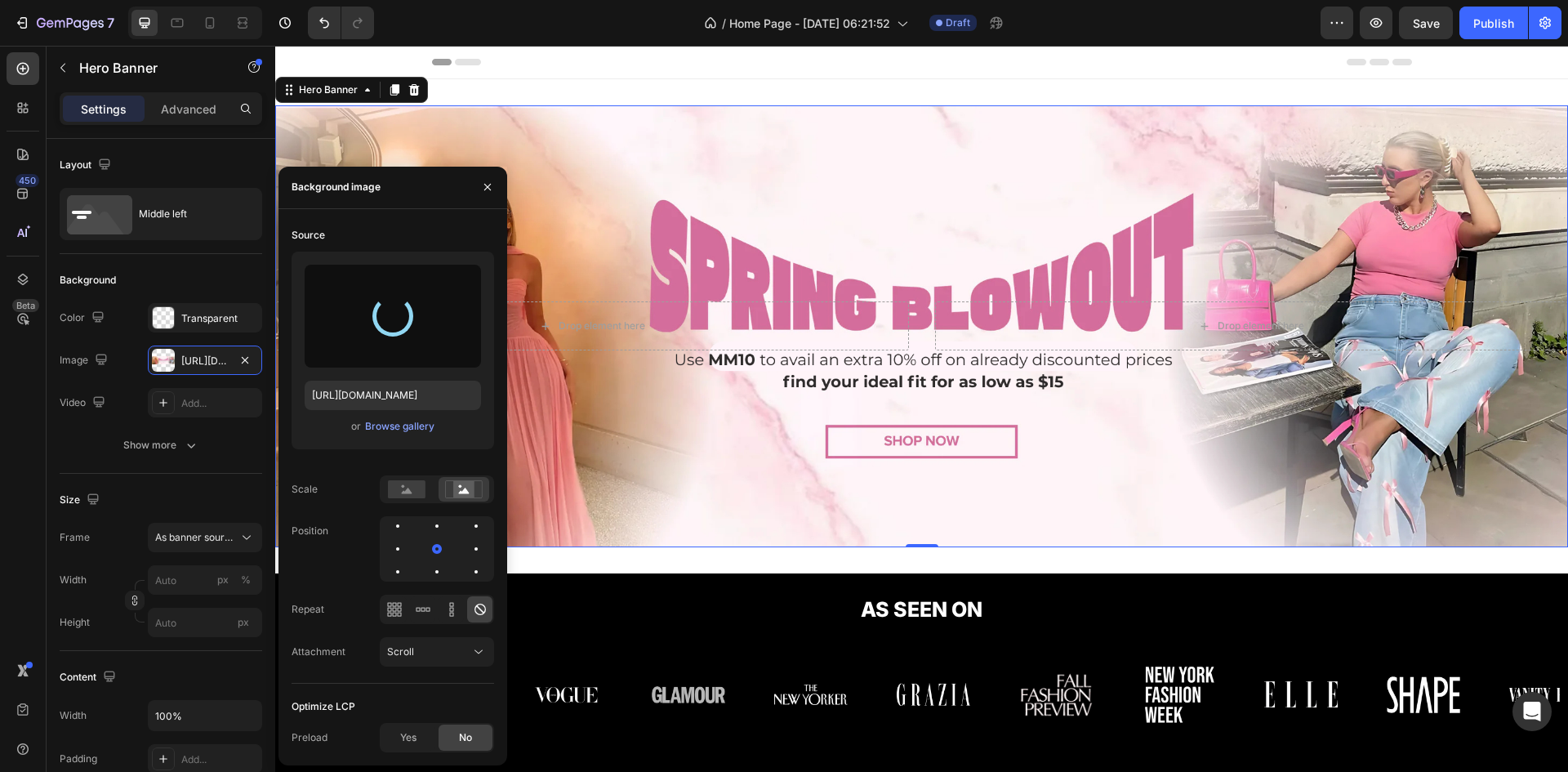
type input "[URL][DOMAIN_NAME]"
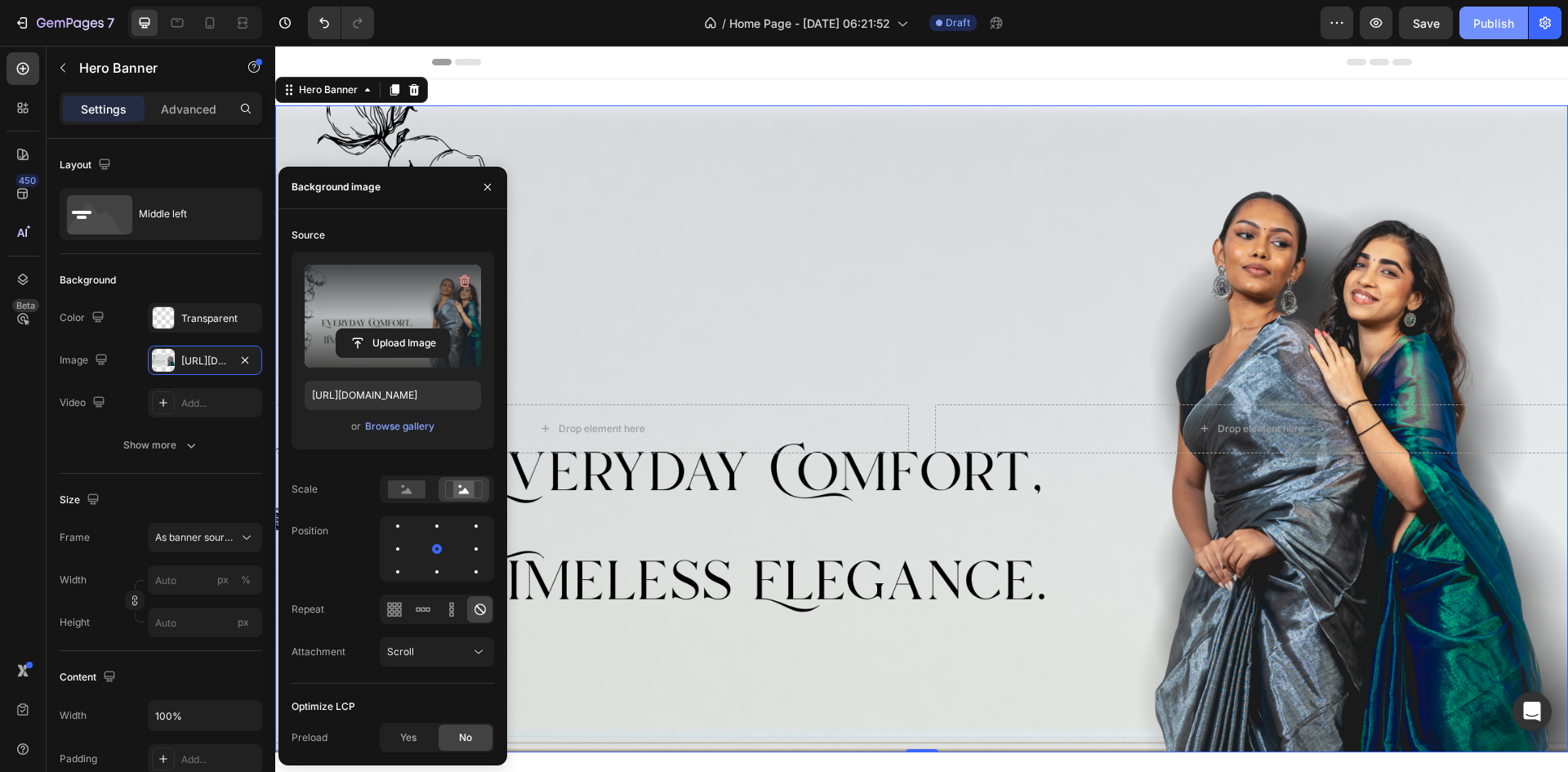
click at [1488, 25] on div "Publish" at bounding box center [1493, 23] width 41 height 17
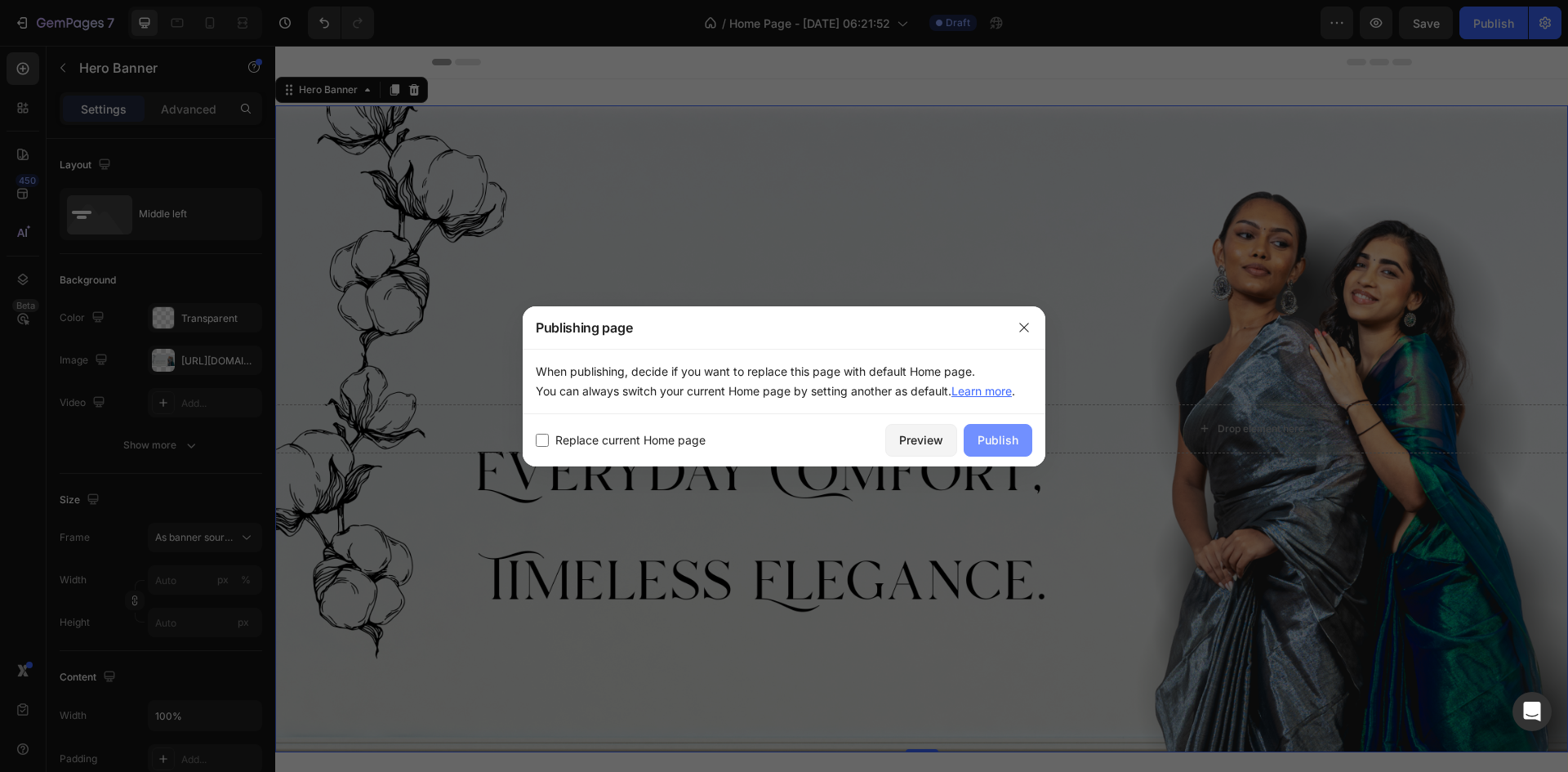
click at [1009, 444] on div "Publish" at bounding box center [998, 440] width 41 height 17
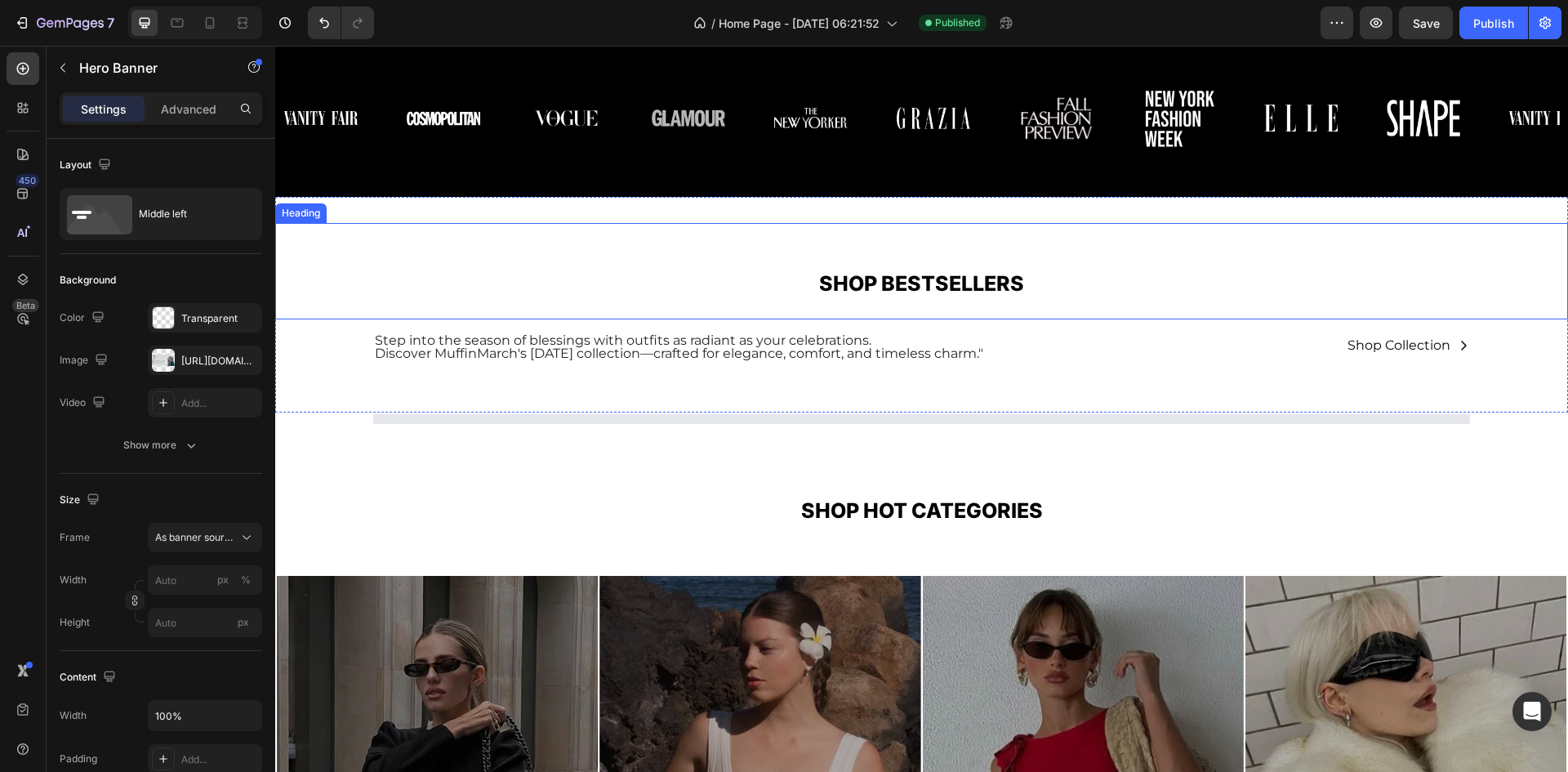
scroll to position [775, 0]
